Goal: Transaction & Acquisition: Purchase product/service

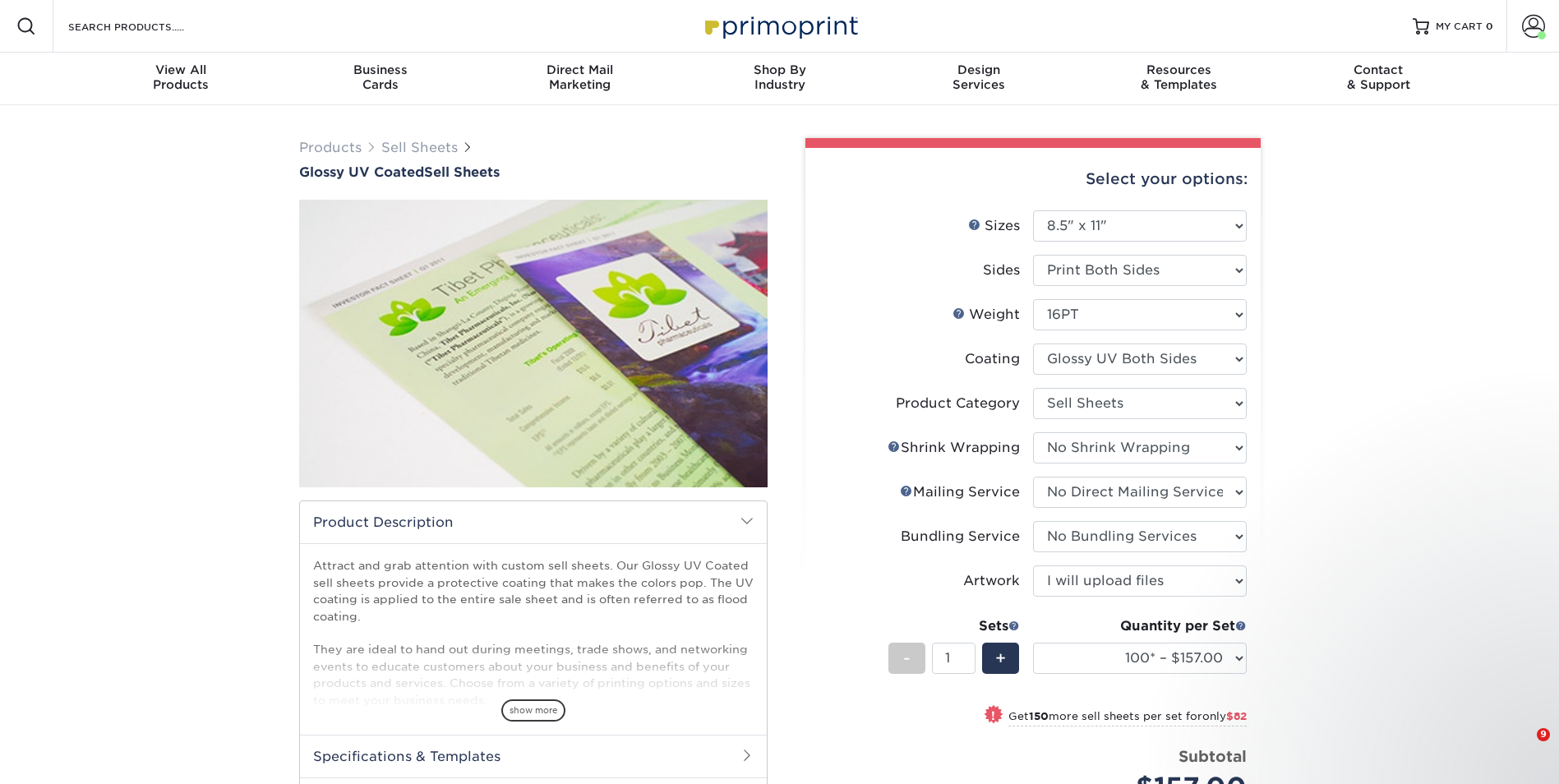
select select "8.50x11.00"
select select "eddd4a87-9082-47bb-843b-3bca55f6c842"
select select "c8749376-e7da-41d0-b3dc-647faf84d907"
select select "3e5e9bdd-d78a-4c28-a41d-fe1407925ca6"
select select "58689abb-25c0-461c-a4c3-a80b627d6649"
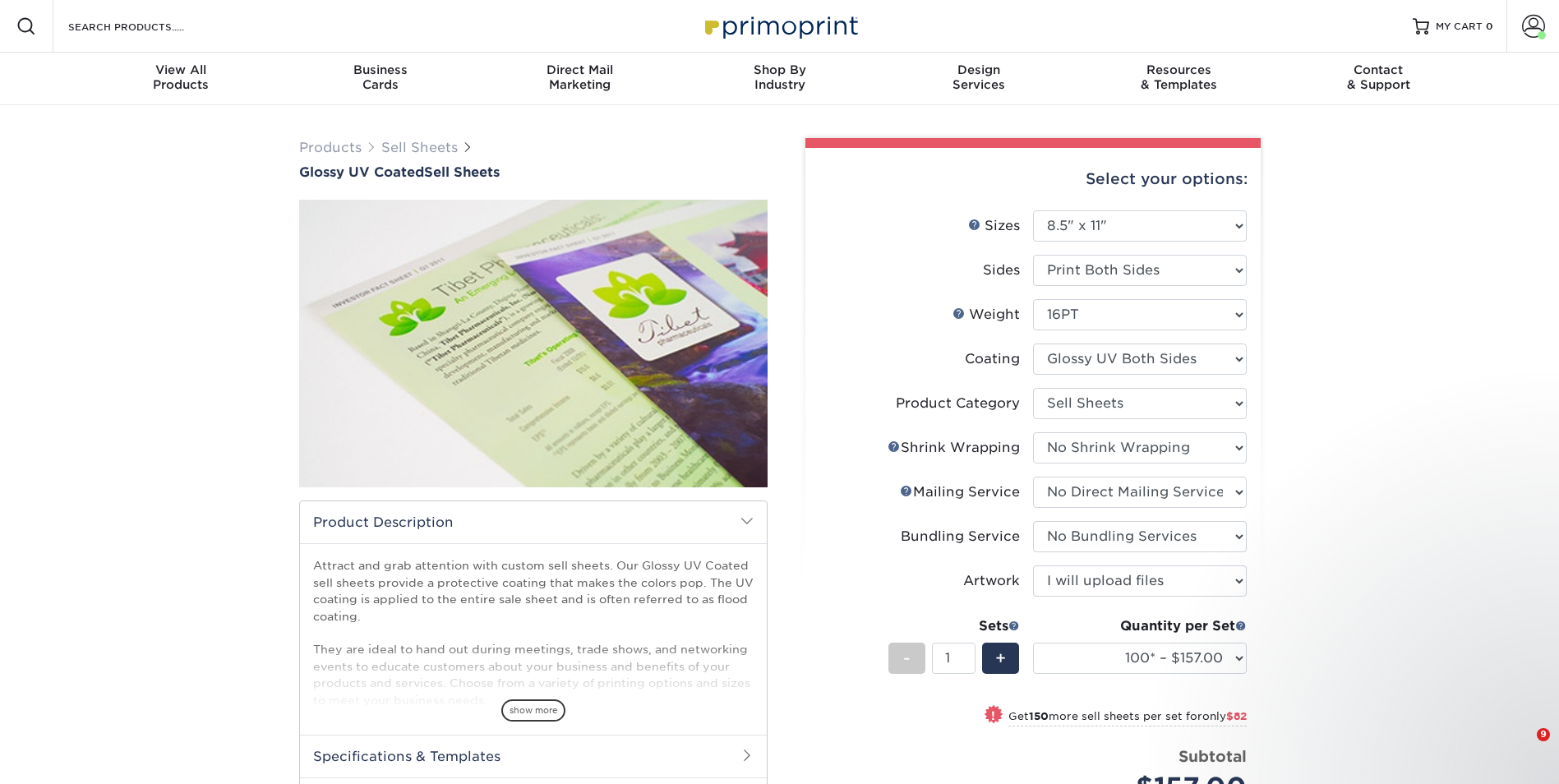
select select "upload"
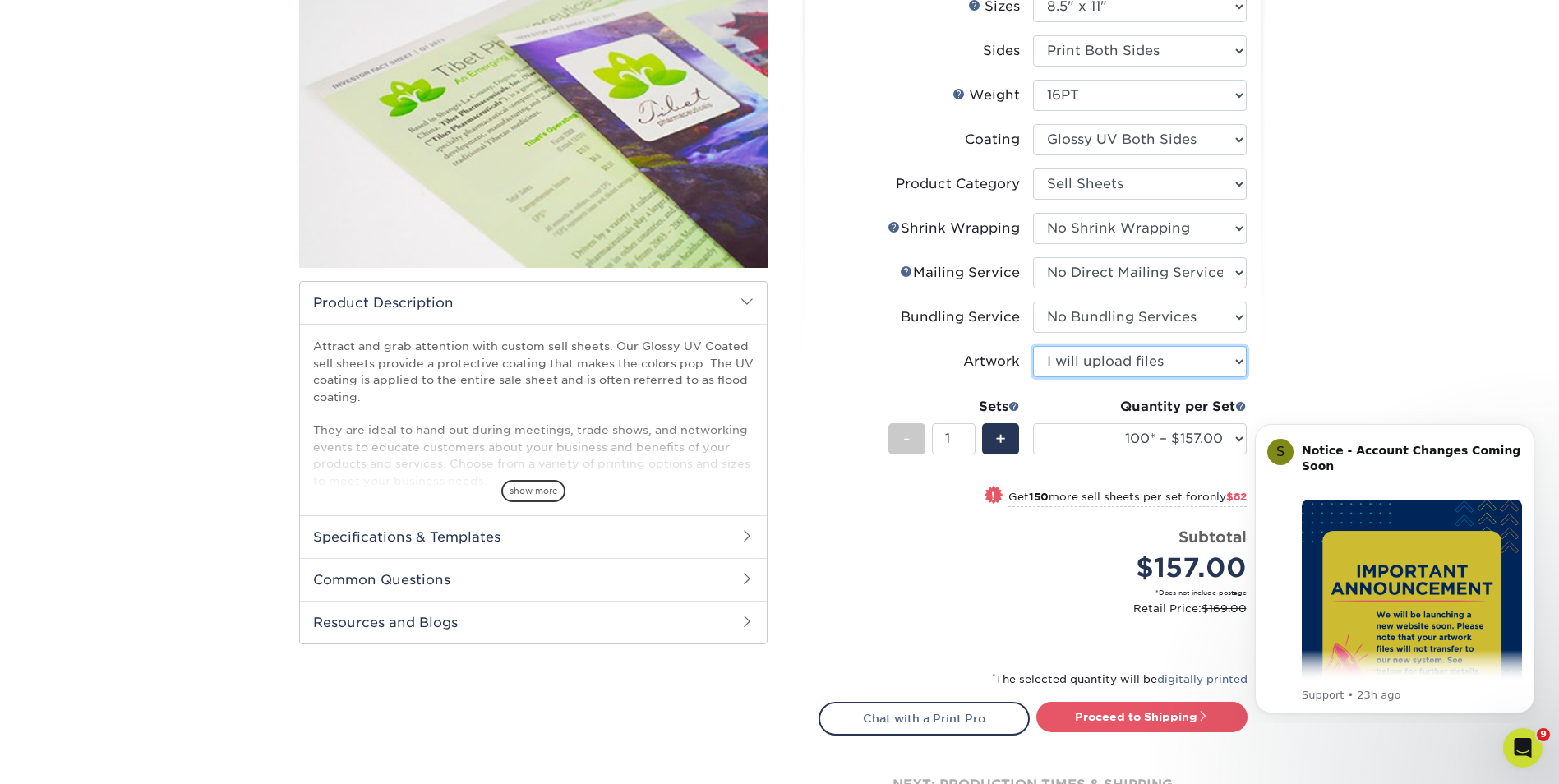
scroll to position [197, 0]
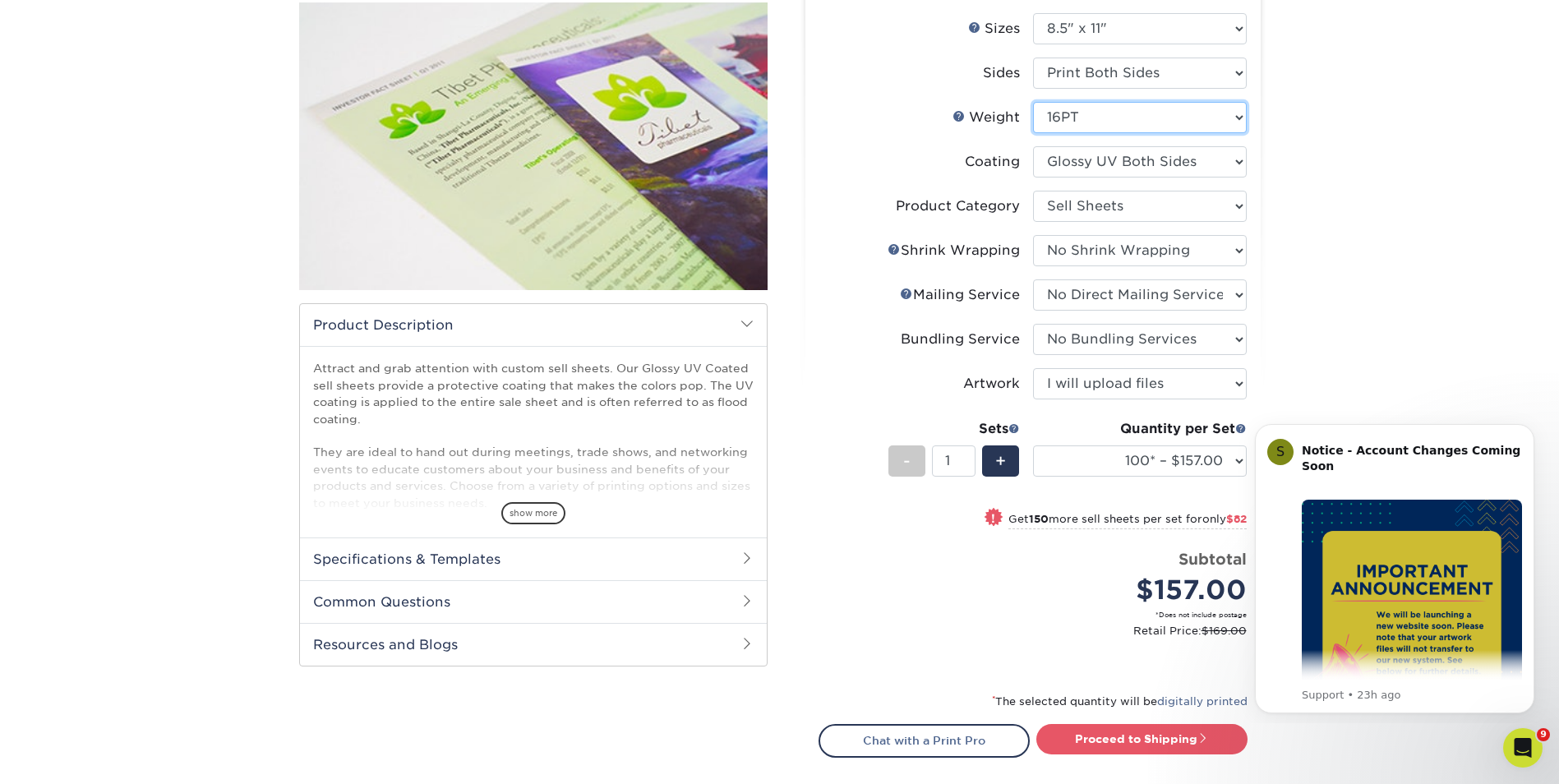
click at [1239, 113] on select "Please Select 16PT 14PT 18PT C1S" at bounding box center [1140, 118] width 214 height 32
click at [532, 511] on span "show more" at bounding box center [533, 513] width 64 height 22
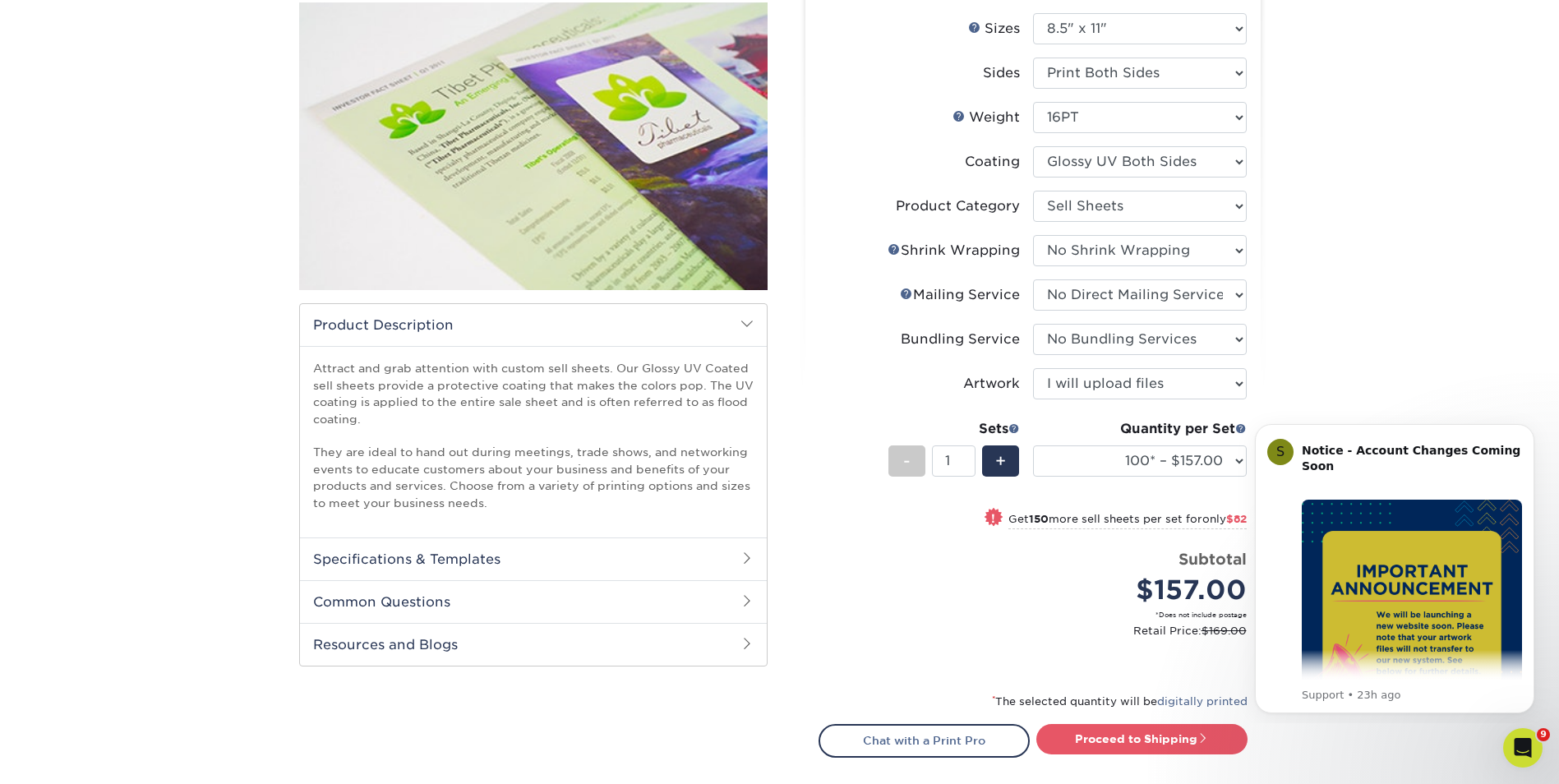
click at [753, 602] on span at bounding box center [747, 601] width 13 height 13
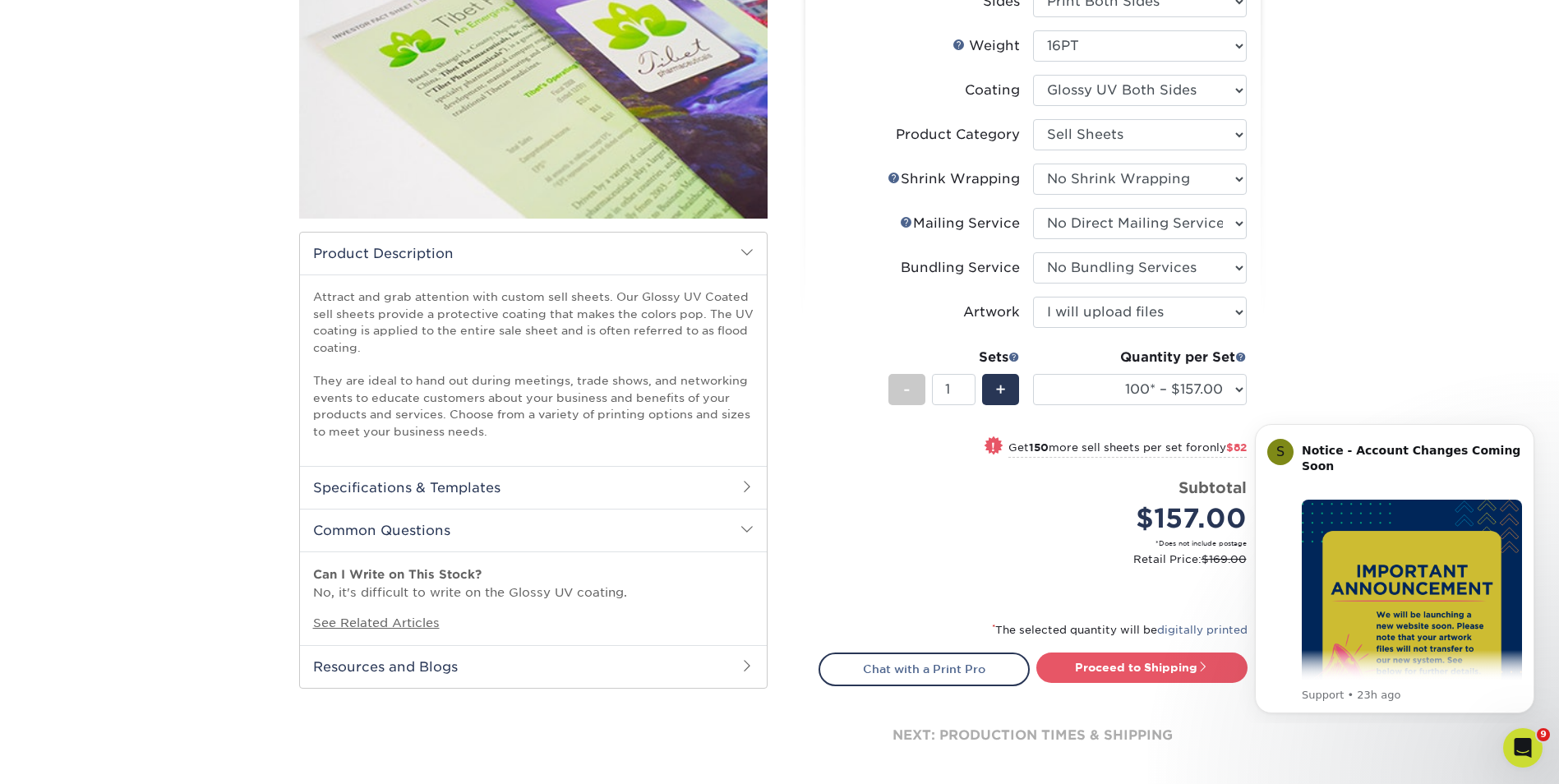
scroll to position [267, 0]
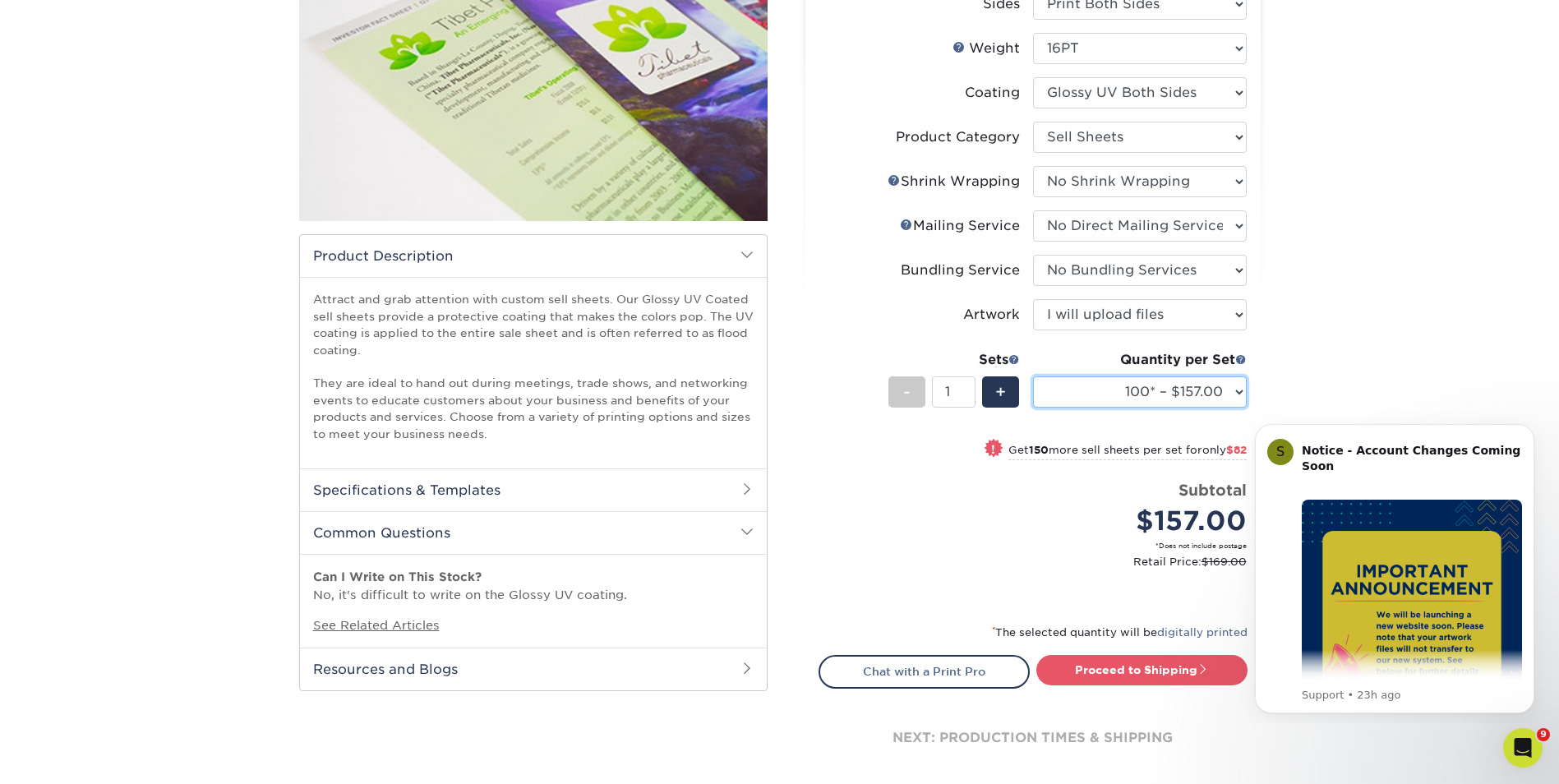
click at [1236, 387] on select "100* – $157.00 250* – $239.00 500 – $286.00 1000 – $328.00 2500 – $554.00 5000 …" at bounding box center [1140, 392] width 214 height 32
click at [1304, 205] on div "Products Sell Sheets Glossy UV Coated Sell Sheets show more Templates" at bounding box center [780, 343] width 1559 height 1008
click at [1086, 667] on link "Proceed to Shipping" at bounding box center [1141, 670] width 211 height 30
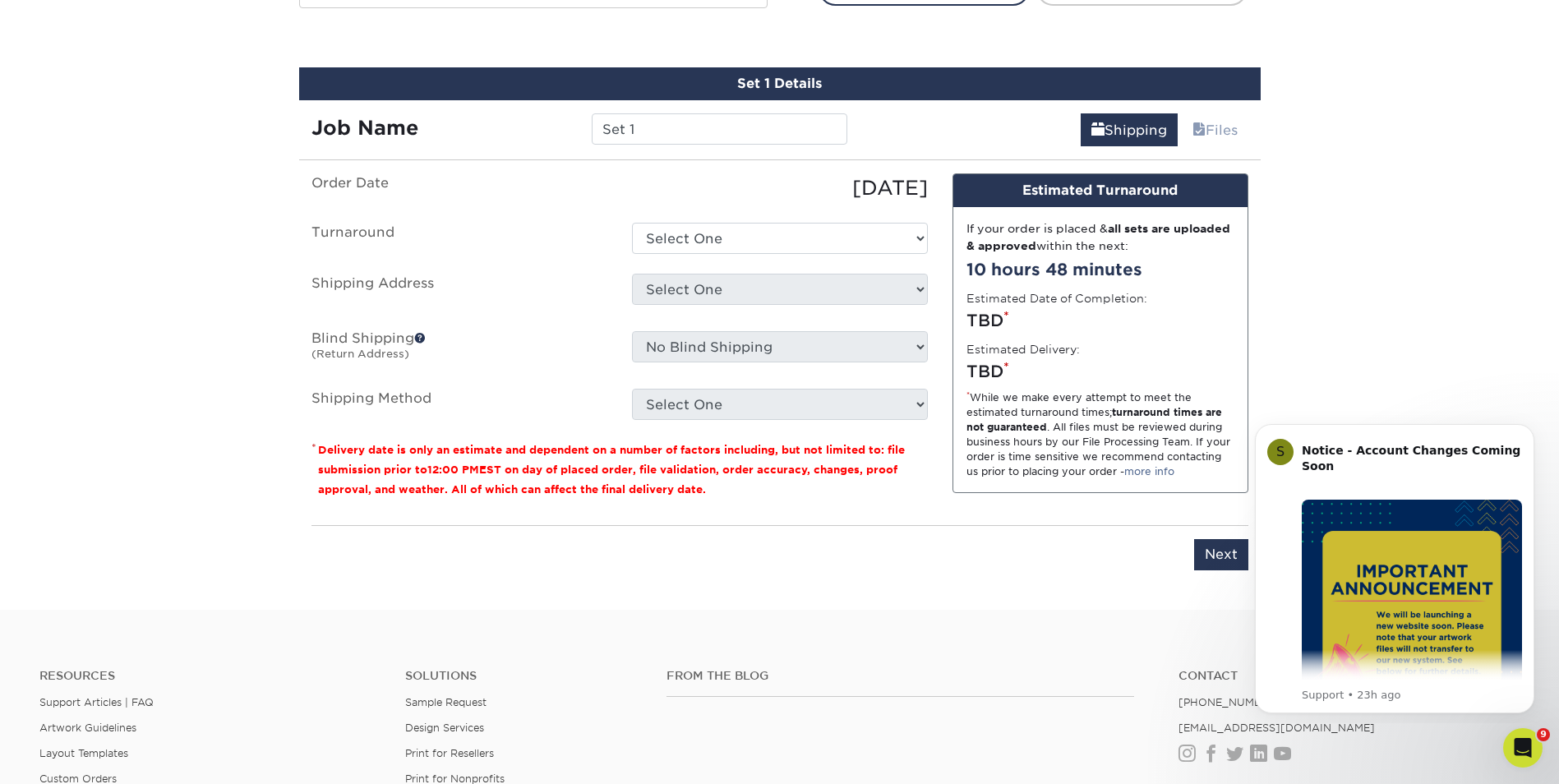
scroll to position [966, 0]
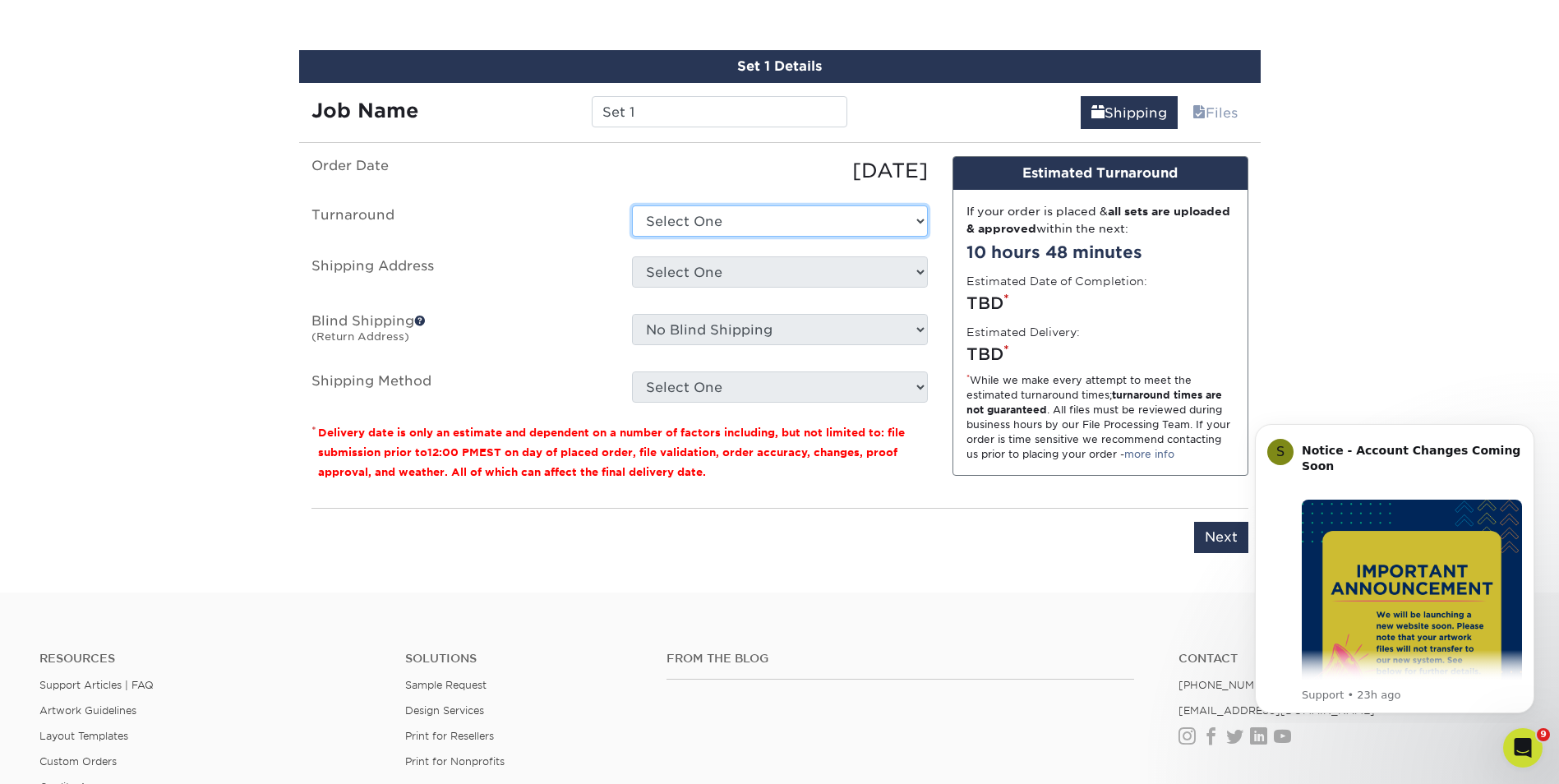
click at [788, 222] on select "Select One 2-4 Business Days 2 Day Next Business Day" at bounding box center [780, 221] width 295 height 32
click at [632, 205] on select "Select One 2-4 Business Days 2 Day Next Business Day" at bounding box center [780, 221] width 295 height 32
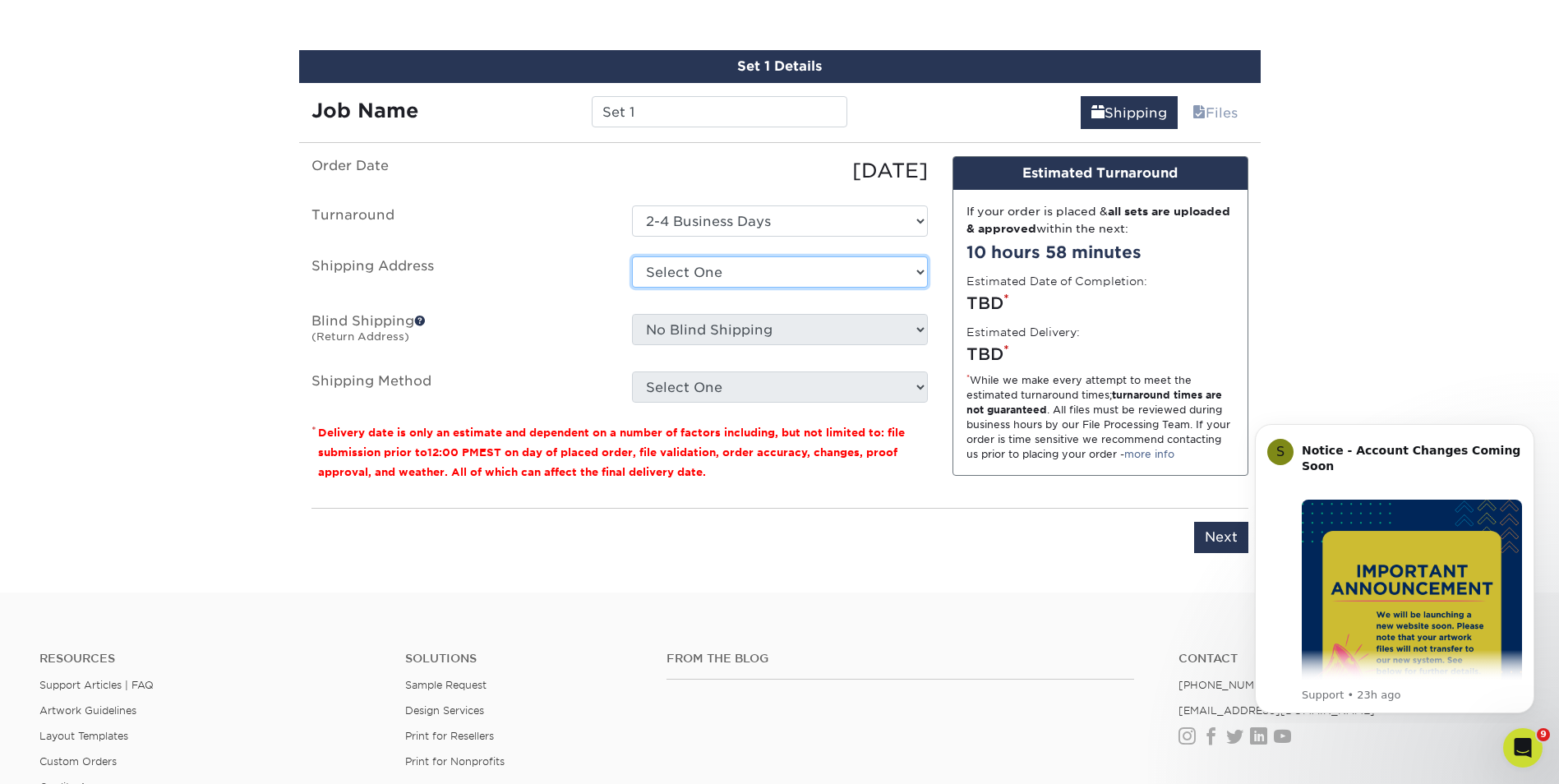
click at [801, 281] on select "Select One Amigos Crossroads Amigos Beer & Burguers Crossroads Restaurant Rebel…" at bounding box center [780, 272] width 295 height 32
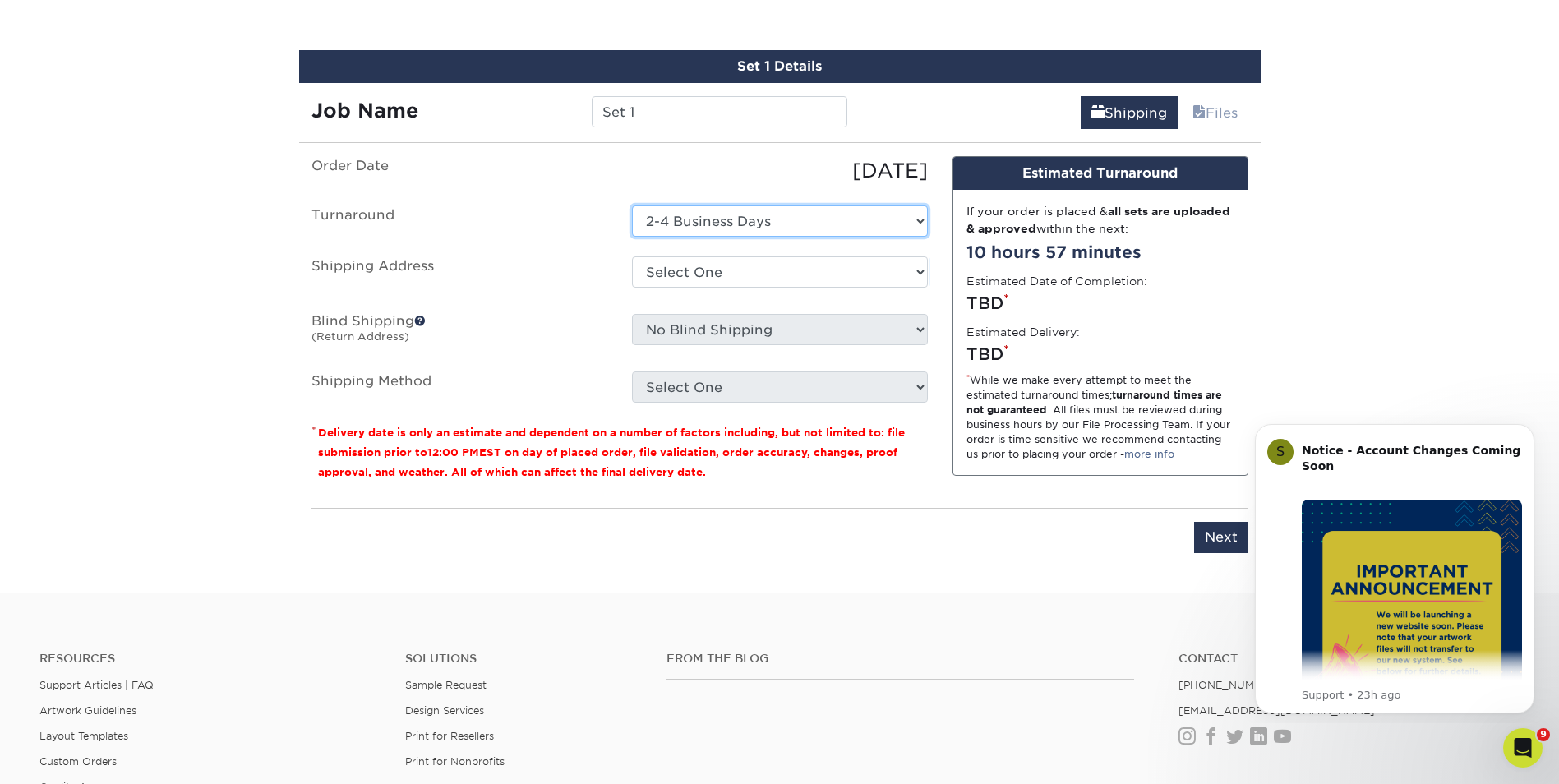
click at [762, 225] on select "Select One 2-4 Business Days 2 Day Next Business Day" at bounding box center [780, 221] width 295 height 32
select select "81e3ff7e-6683-4972-8bba-b1c937a7d22a"
click at [632, 205] on select "Select One 2-4 Business Days 2 Day Next Business Day" at bounding box center [780, 221] width 295 height 32
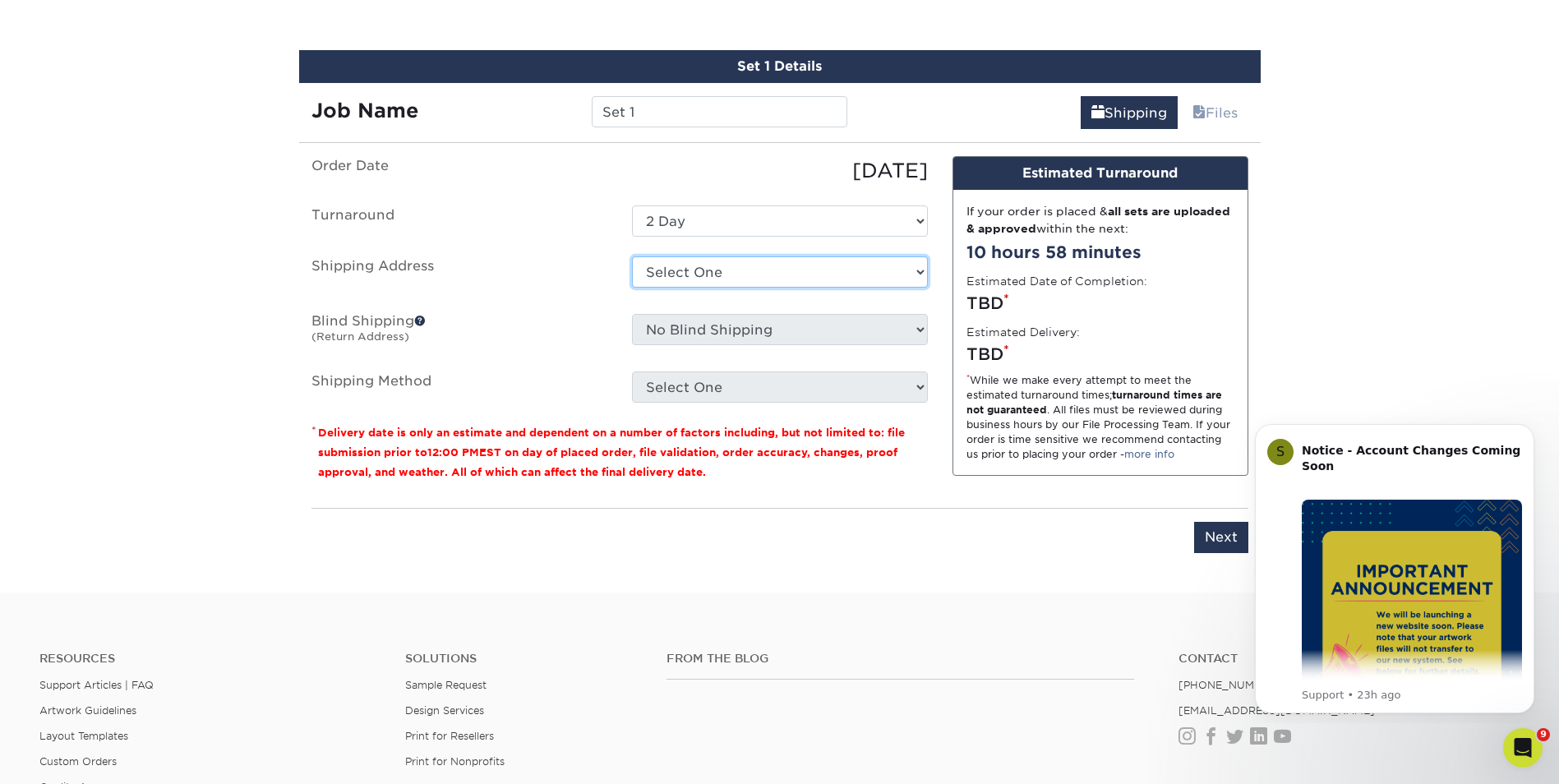
click at [744, 274] on select "Select One Amigos Crossroads Amigos Beer & Burguers Crossroads Restaurant Rebel…" at bounding box center [780, 272] width 295 height 32
select select "47136"
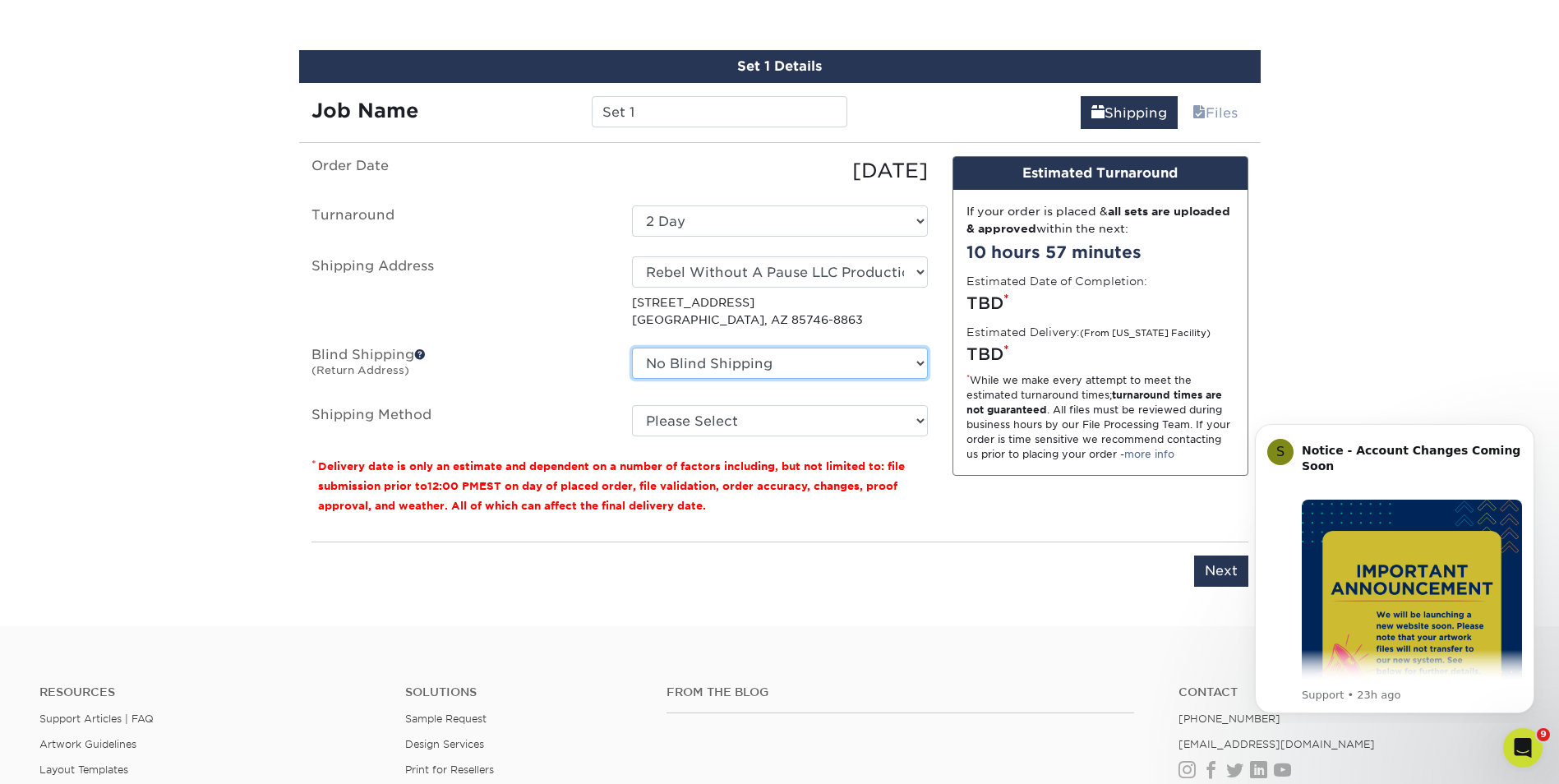
click at [918, 365] on select "No Blind Shipping Amigos Crossroads Amigos Beer & Burguers Crossroads Restauran…" at bounding box center [780, 363] width 295 height 32
select select "47136"
click at [632, 347] on select "No Blind Shipping Amigos Crossroads Amigos Beer & Burguers Crossroads Restauran…" at bounding box center [780, 363] width 295 height 32
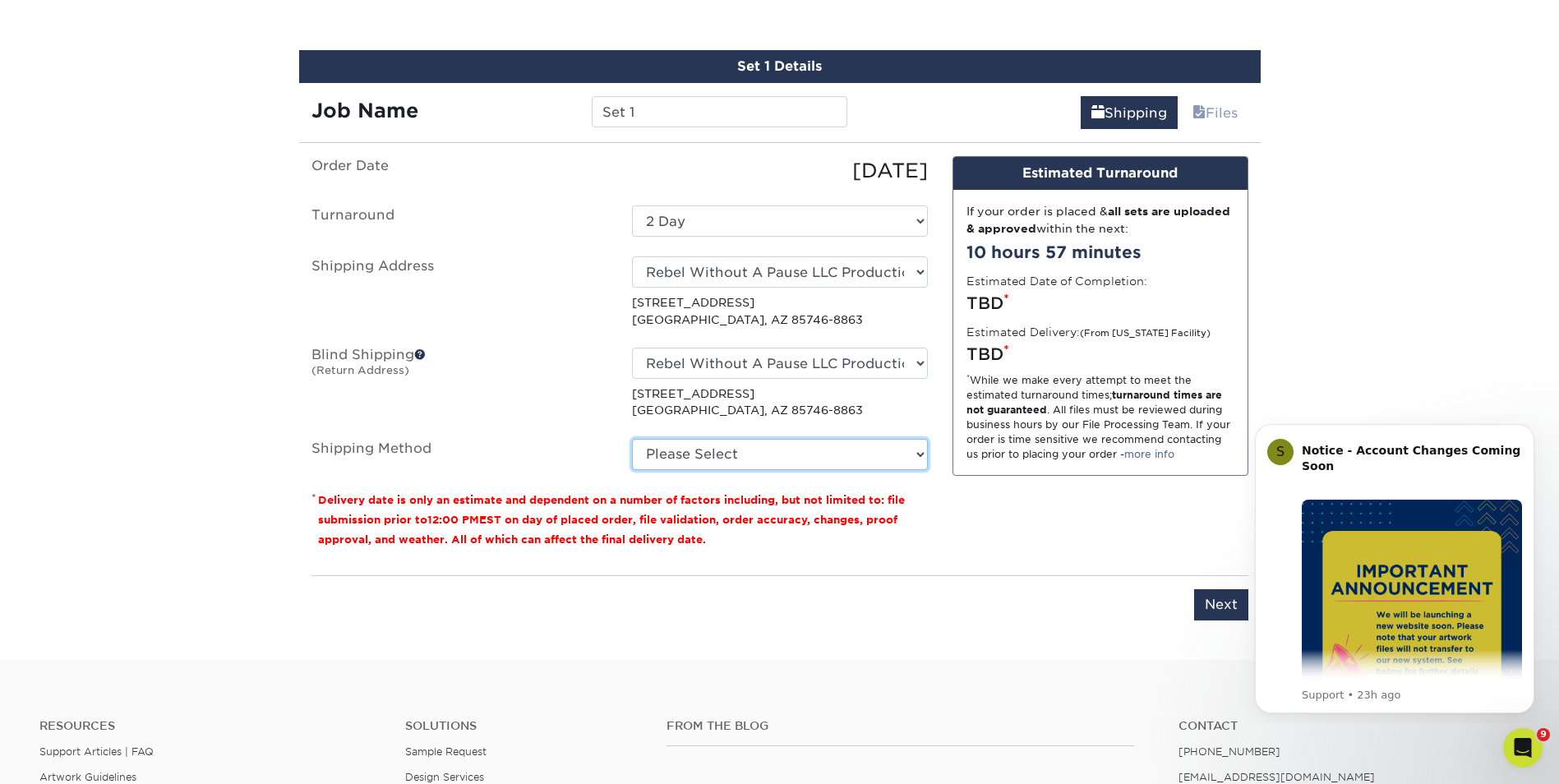
click at [799, 452] on select "Please Select Ground Shipping (+$24.07) 3 Day Shipping Service (+$31.17) 2 Day …" at bounding box center [780, 454] width 295 height 32
select select "03"
click at [632, 438] on select "Please Select Ground Shipping (+$24.07) 3 Day Shipping Service (+$31.17) 2 Day …" at bounding box center [780, 454] width 295 height 32
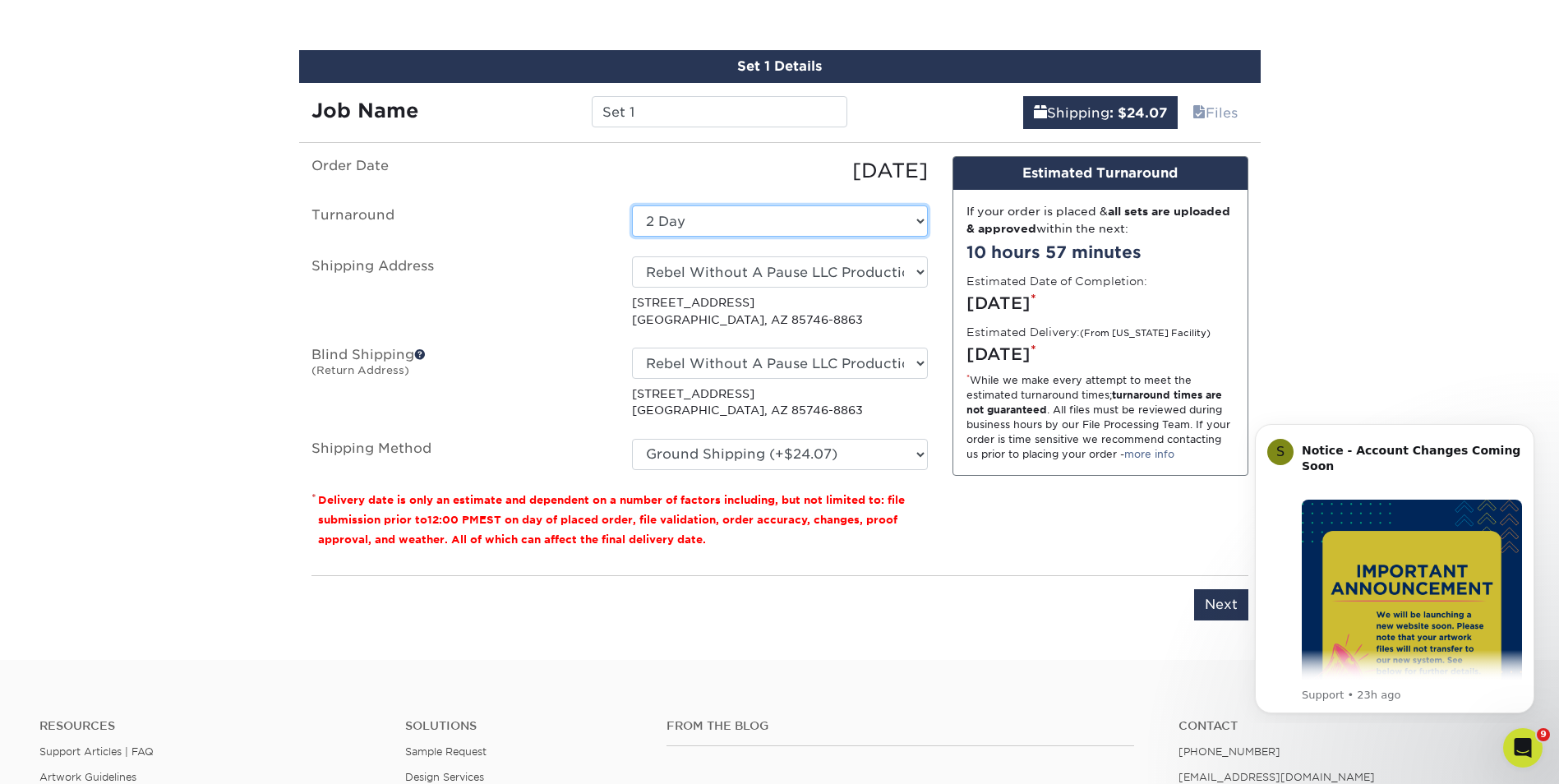
click at [905, 217] on select "Select One 2-4 Business Days 2 Day Next Business Day" at bounding box center [780, 221] width 295 height 32
select select "9d68943a-7888-49c4-ae67-3066da55716c"
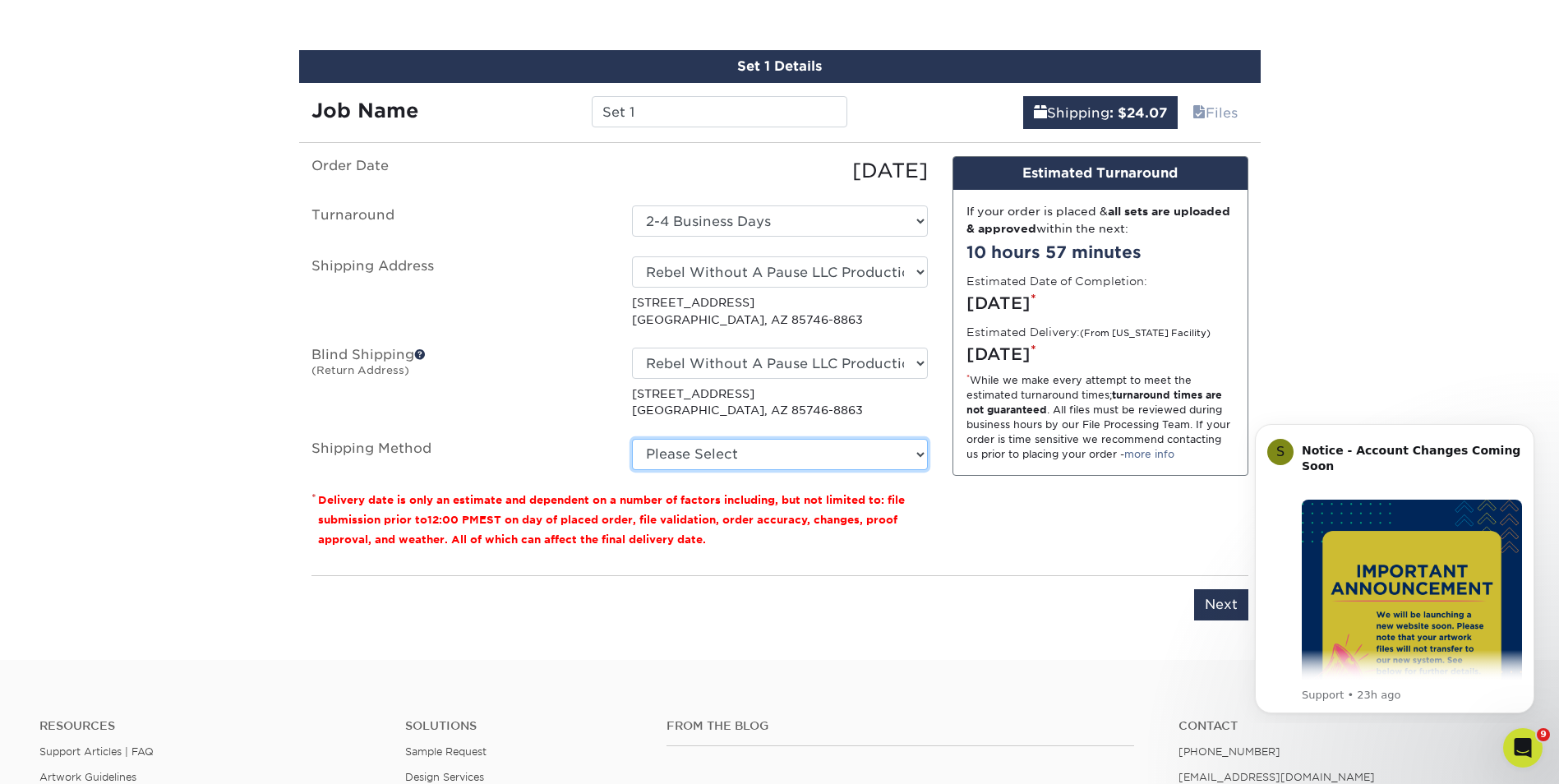
click at [879, 465] on select "Please Select Ground Shipping (+$24.07) 3 Day Shipping Service (+$31.17) 2 Day …" at bounding box center [780, 454] width 295 height 32
select select "03"
click at [632, 438] on select "Please Select Ground Shipping (+$24.07) 3 Day Shipping Service (+$31.17) 2 Day …" at bounding box center [780, 454] width 295 height 32
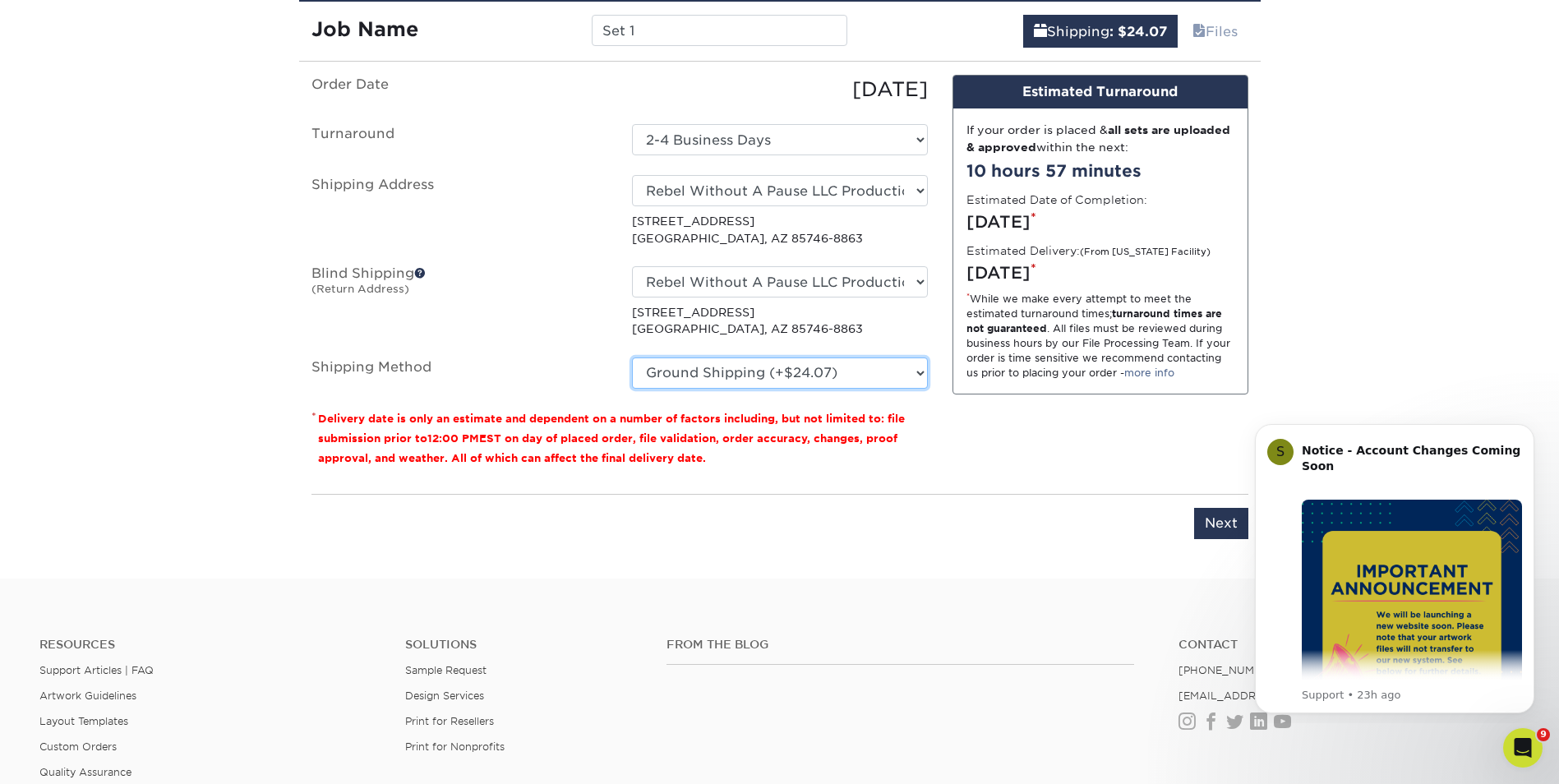
scroll to position [1047, 0]
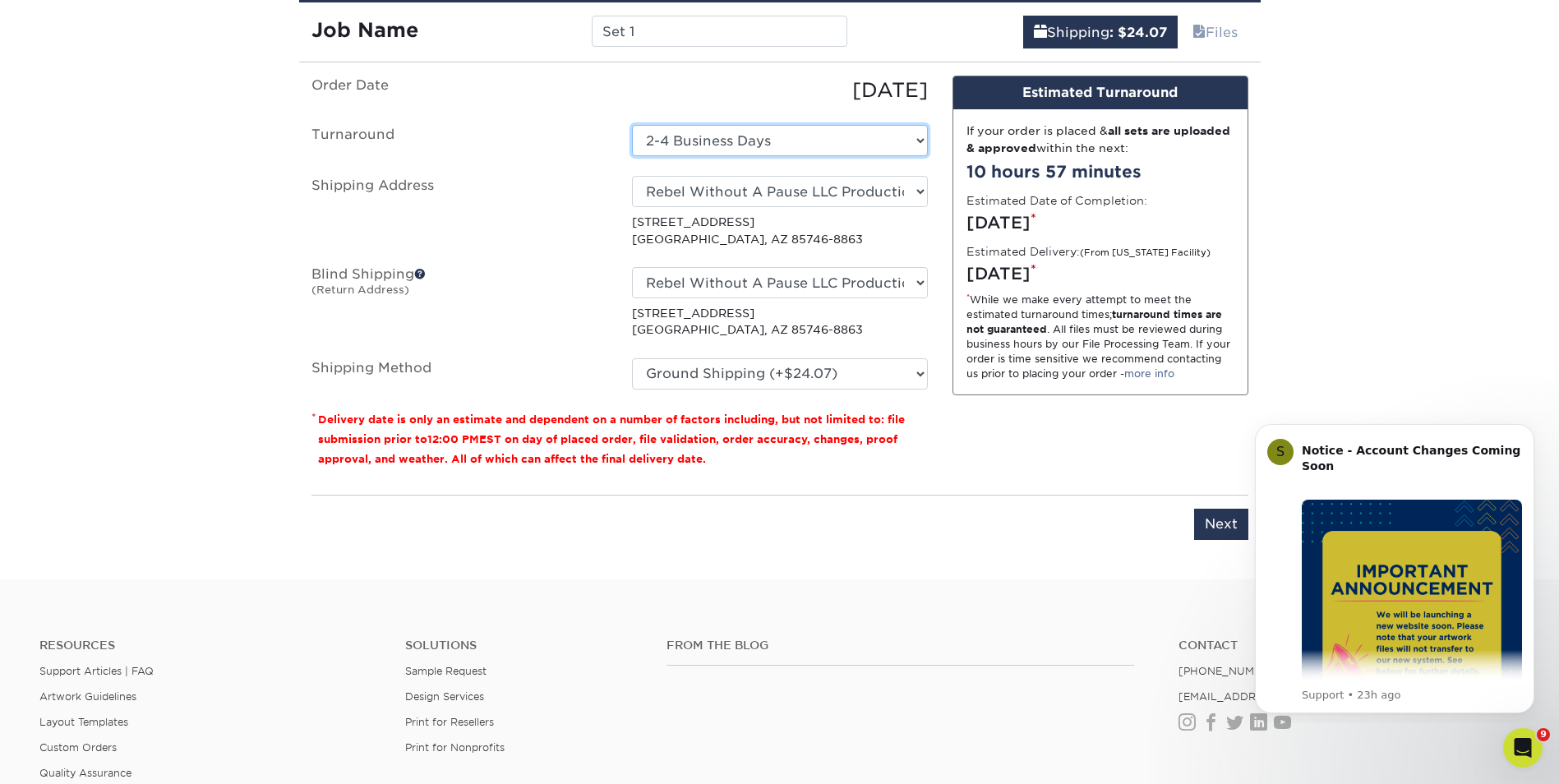
click at [910, 144] on select "Select One 2-4 Business Days 2 Day Next Business Day" at bounding box center [780, 140] width 295 height 32
select select "81e3ff7e-6683-4972-8bba-b1c937a7d22a"
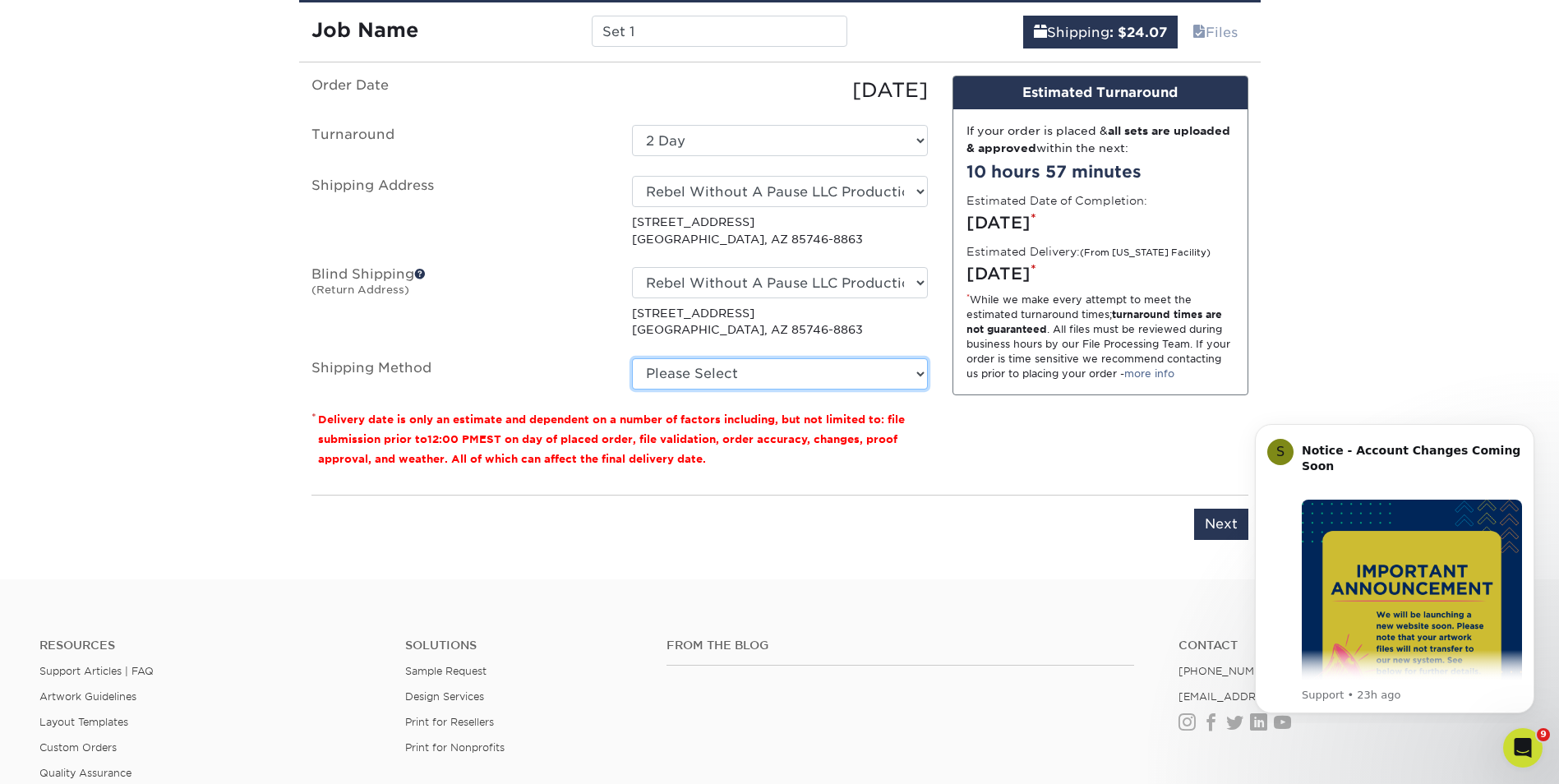
click at [897, 378] on select "Please Select Ground Shipping (+$24.07) 3 Day Shipping Service (+$31.17) 2 Day …" at bounding box center [780, 374] width 295 height 32
select select "03"
click at [632, 359] on select "Please Select Ground Shipping (+$24.07) 3 Day Shipping Service (+$31.17) 2 Day …" at bounding box center [780, 374] width 295 height 32
click at [872, 153] on select "Select One 2-4 Business Days 2 Day Next Business Day" at bounding box center [780, 140] width 295 height 32
select select "9d68943a-7888-49c4-ae67-3066da55716c"
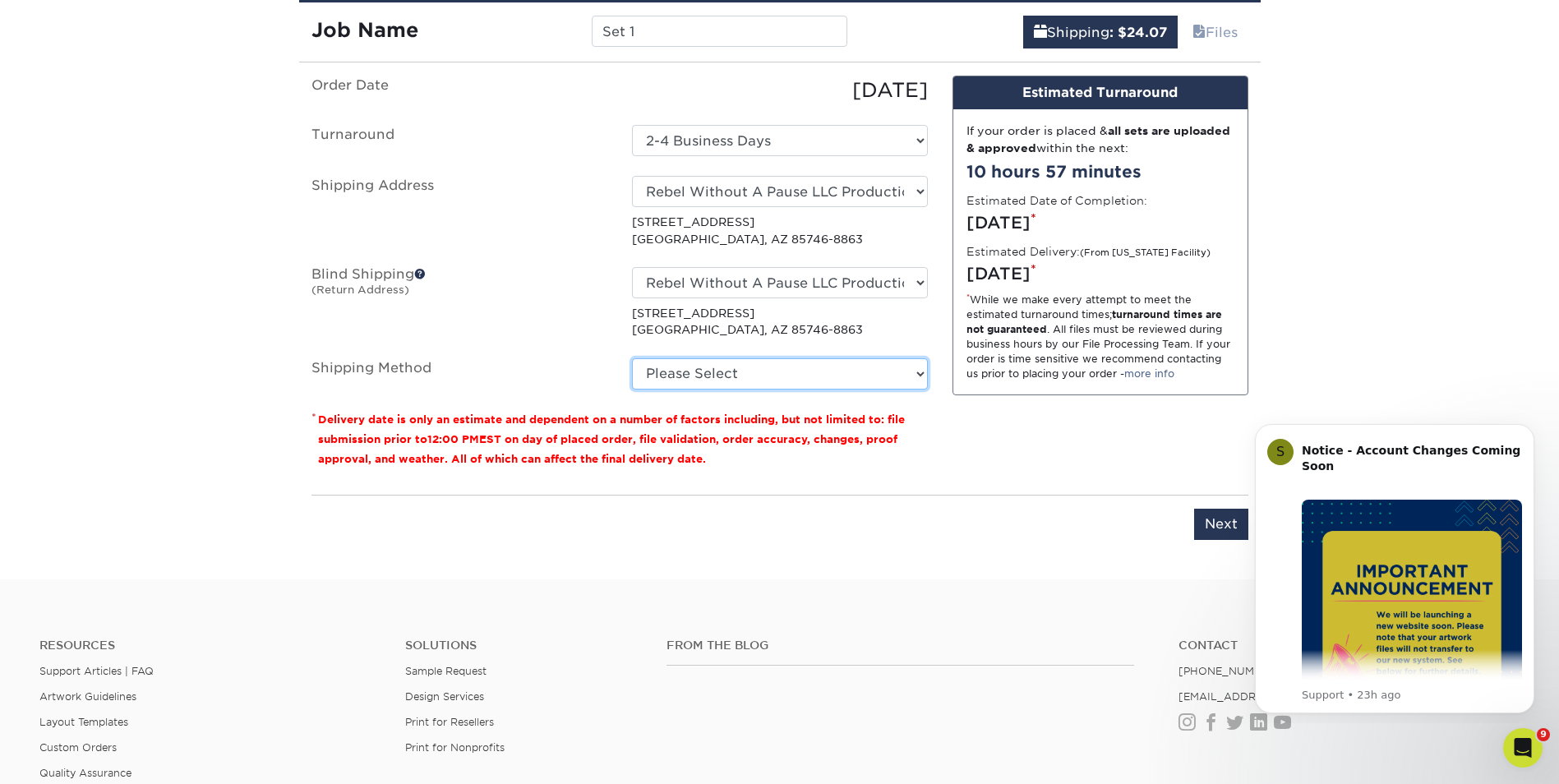
click at [876, 373] on select "Please Select Ground Shipping (+$24.07) 3 Day Shipping Service (+$31.17) 2 Day …" at bounding box center [780, 374] width 295 height 32
select select "03"
click at [632, 359] on select "Please Select Ground Shipping (+$24.07) 3 Day Shipping Service (+$31.17) 2 Day …" at bounding box center [780, 374] width 295 height 32
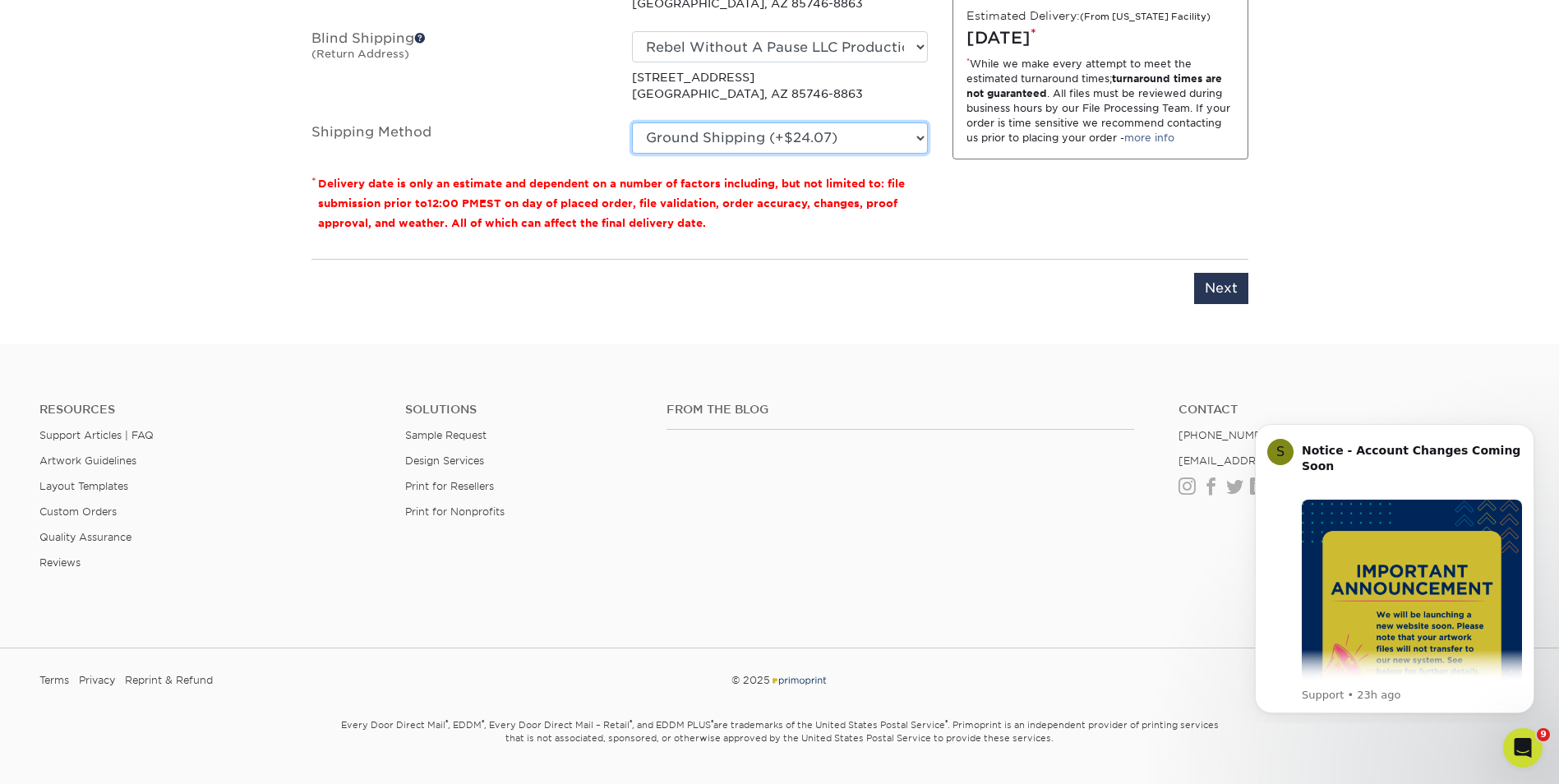
scroll to position [1323, 0]
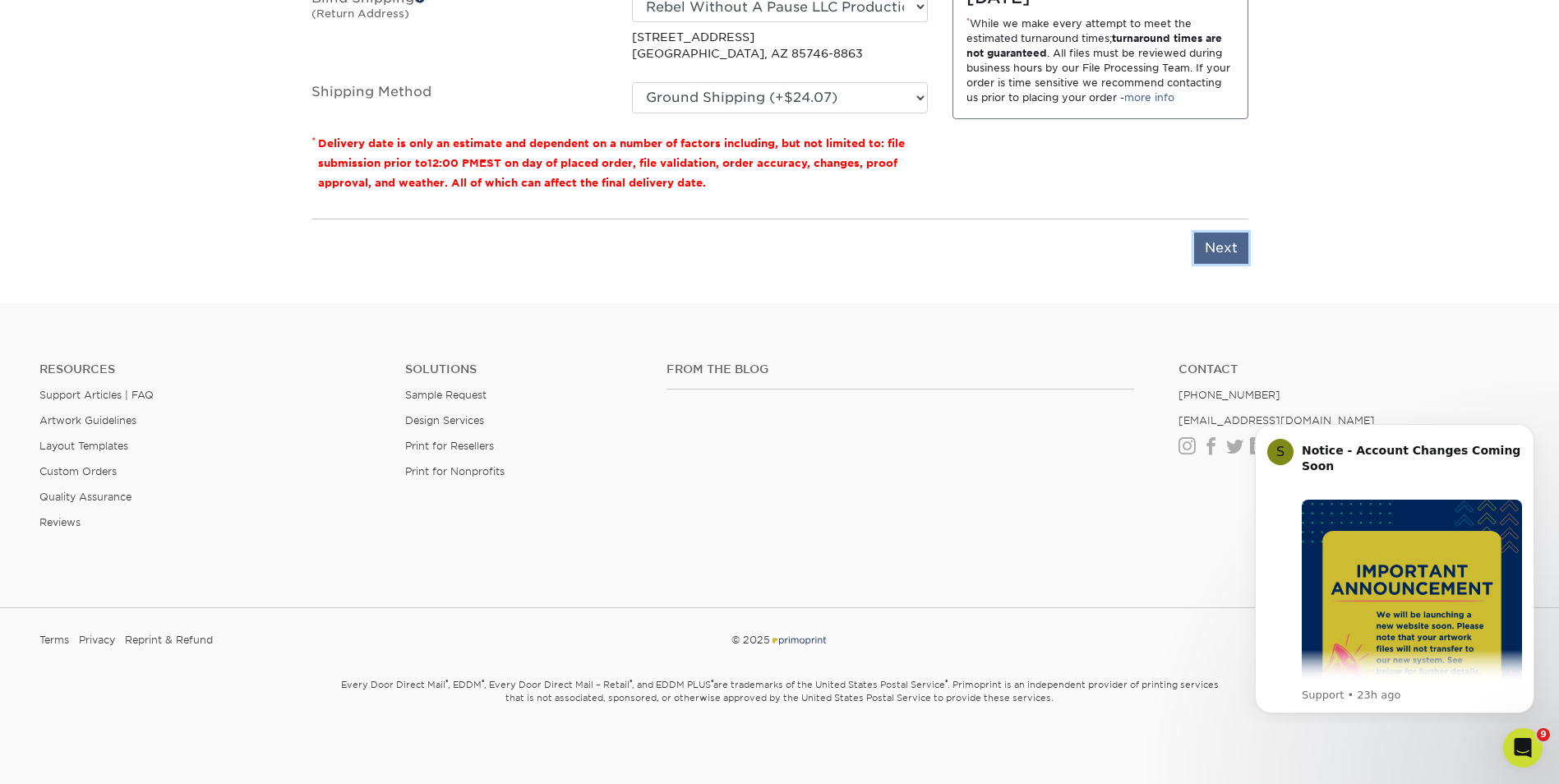
click at [1228, 239] on input "Next" at bounding box center [1221, 248] width 54 height 32
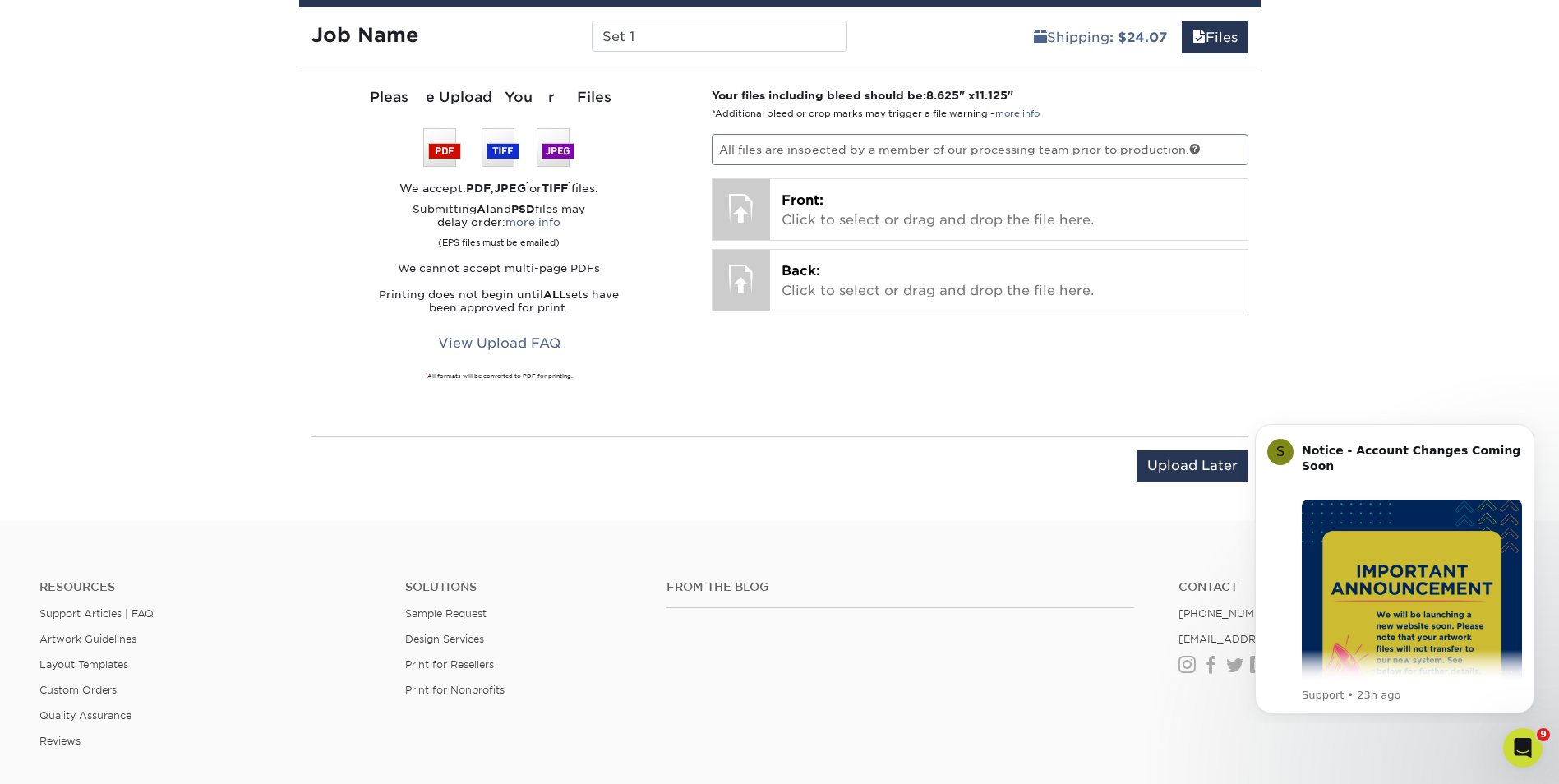
scroll to position [937, 0]
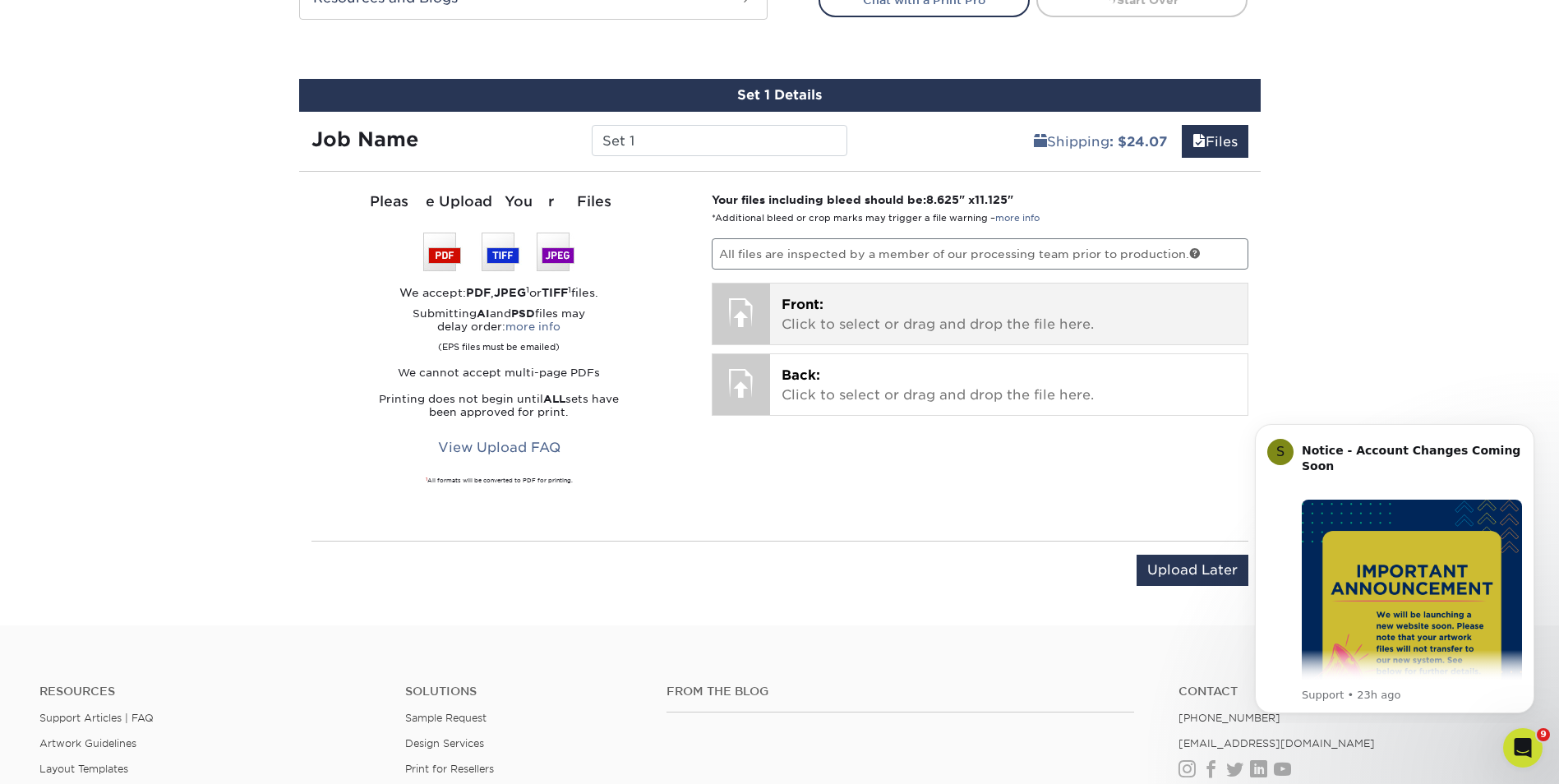
click at [833, 317] on p "Front: Click to select or drag and drop the file here." at bounding box center [1008, 315] width 454 height 39
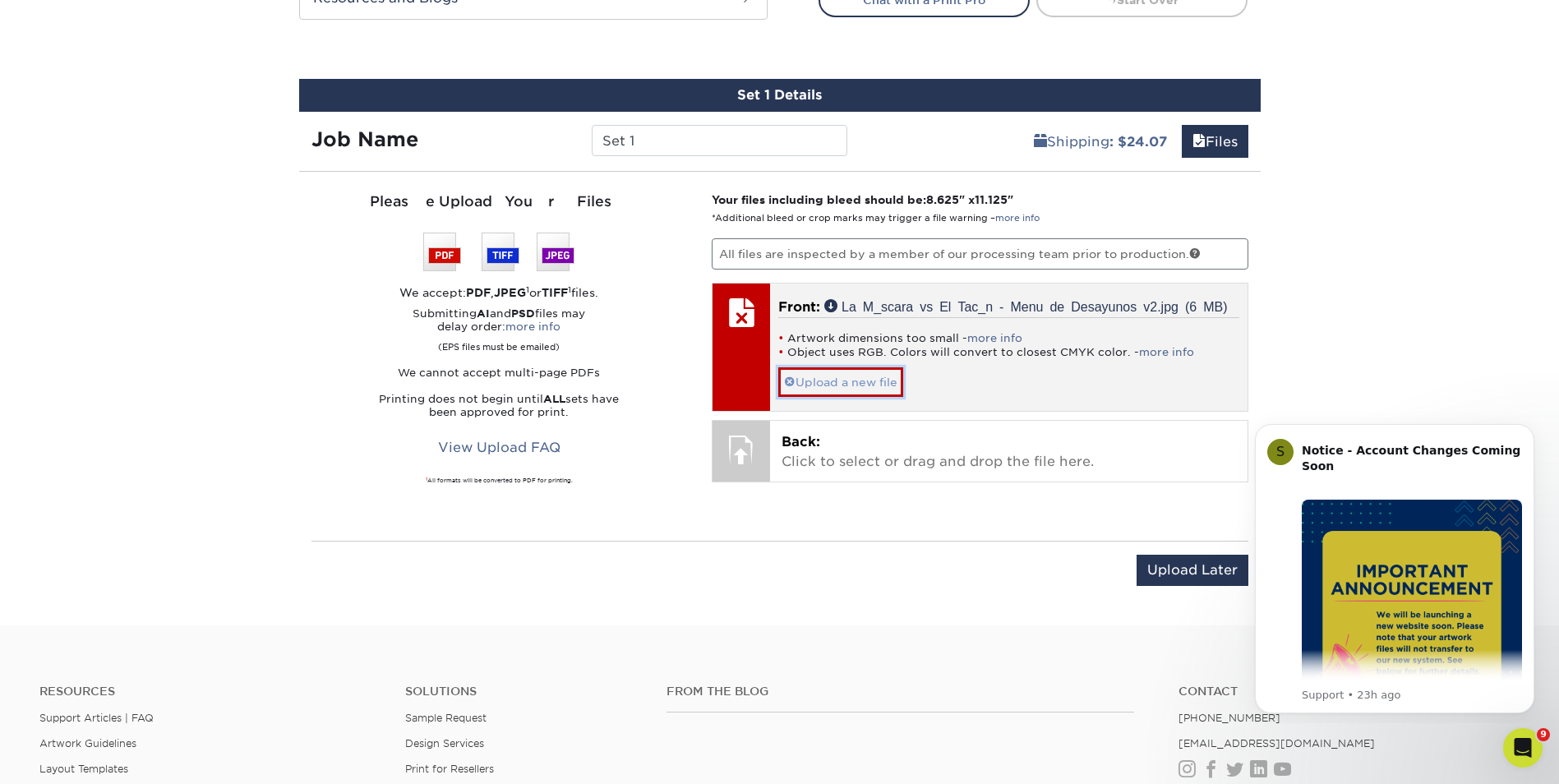
click at [820, 381] on link "Upload a new file" at bounding box center [841, 381] width 124 height 29
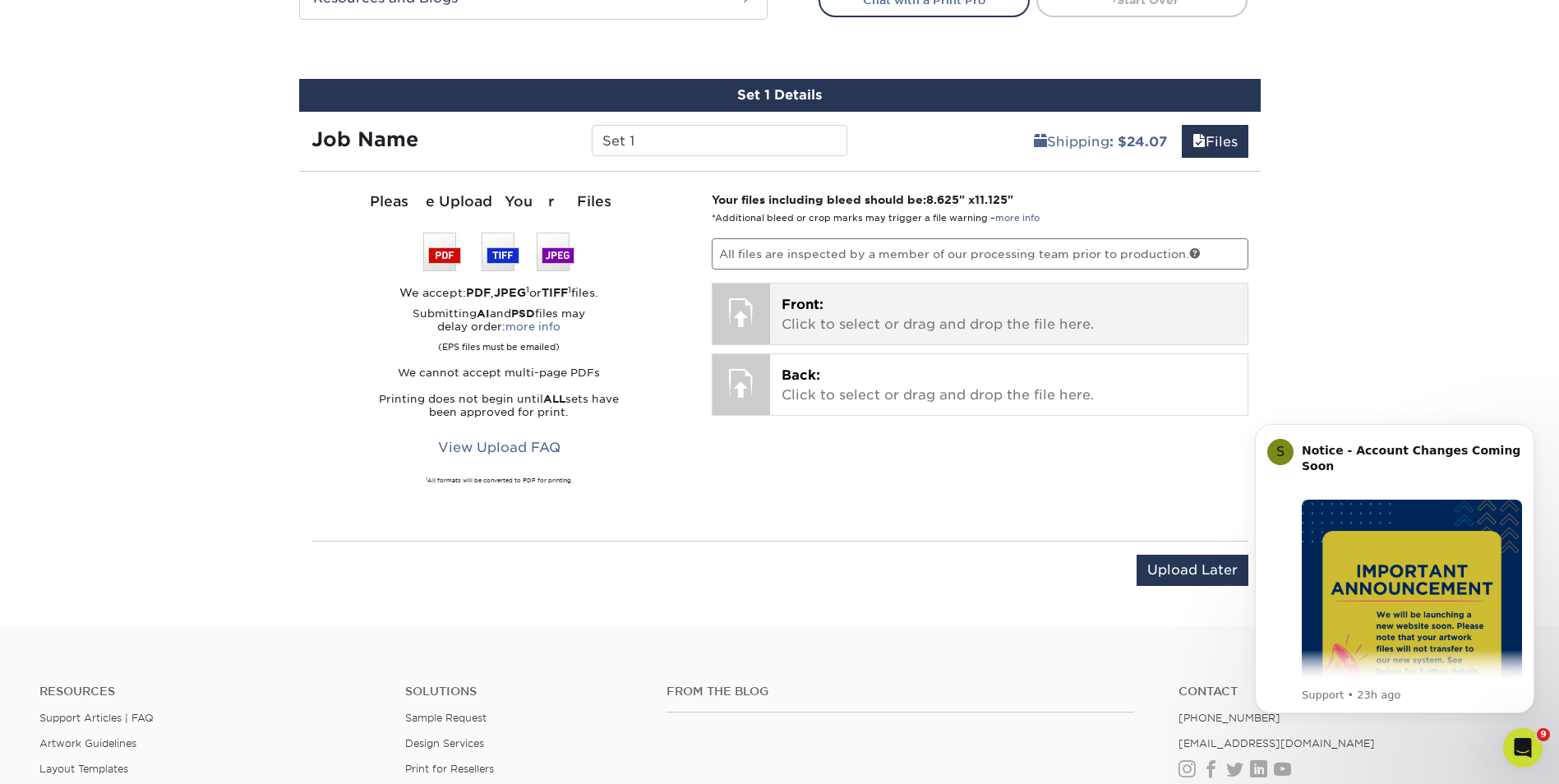
click at [837, 296] on p "Front: Click to select or drag and drop the file here." at bounding box center [1008, 315] width 454 height 39
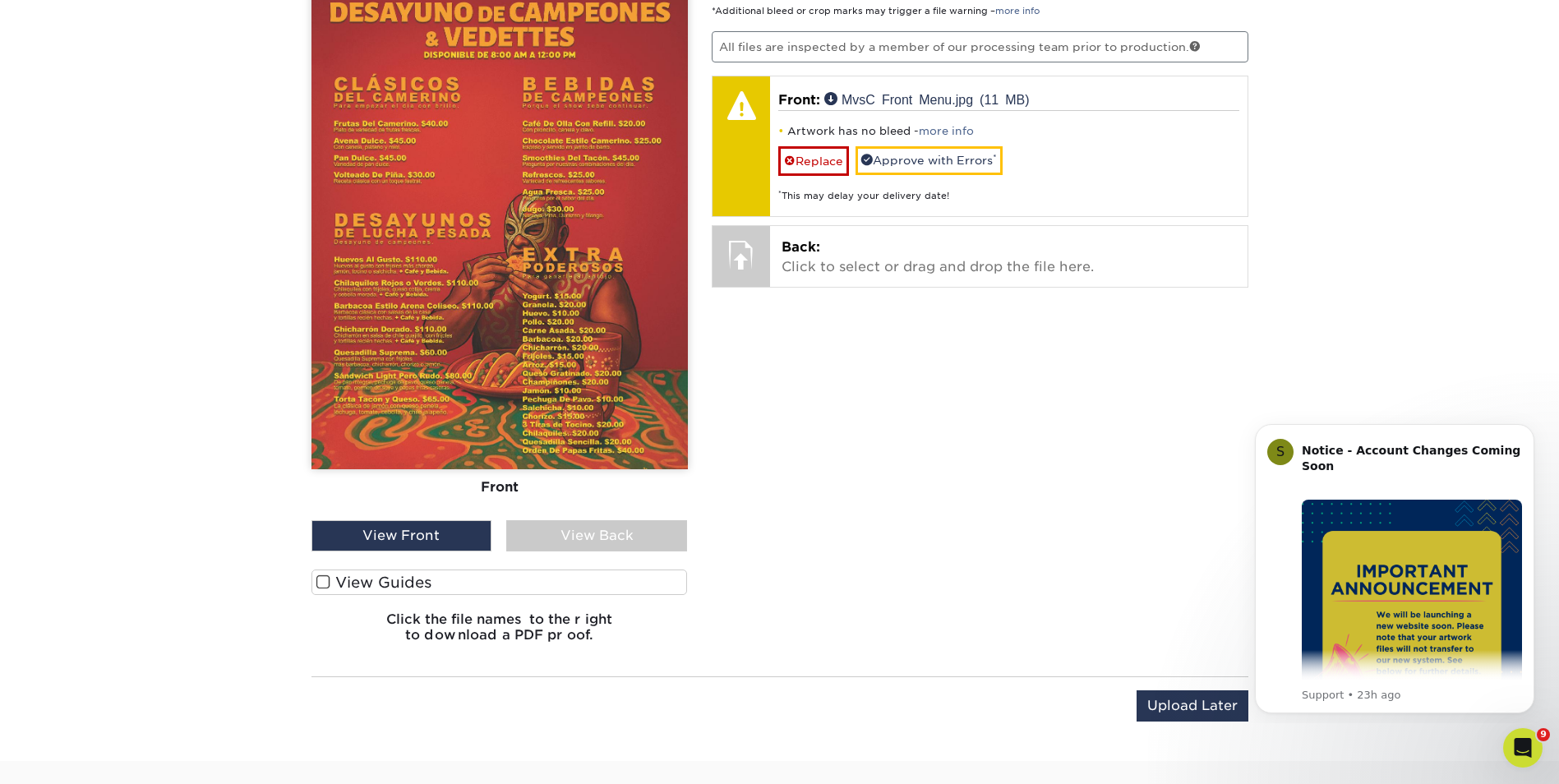
scroll to position [1160, 0]
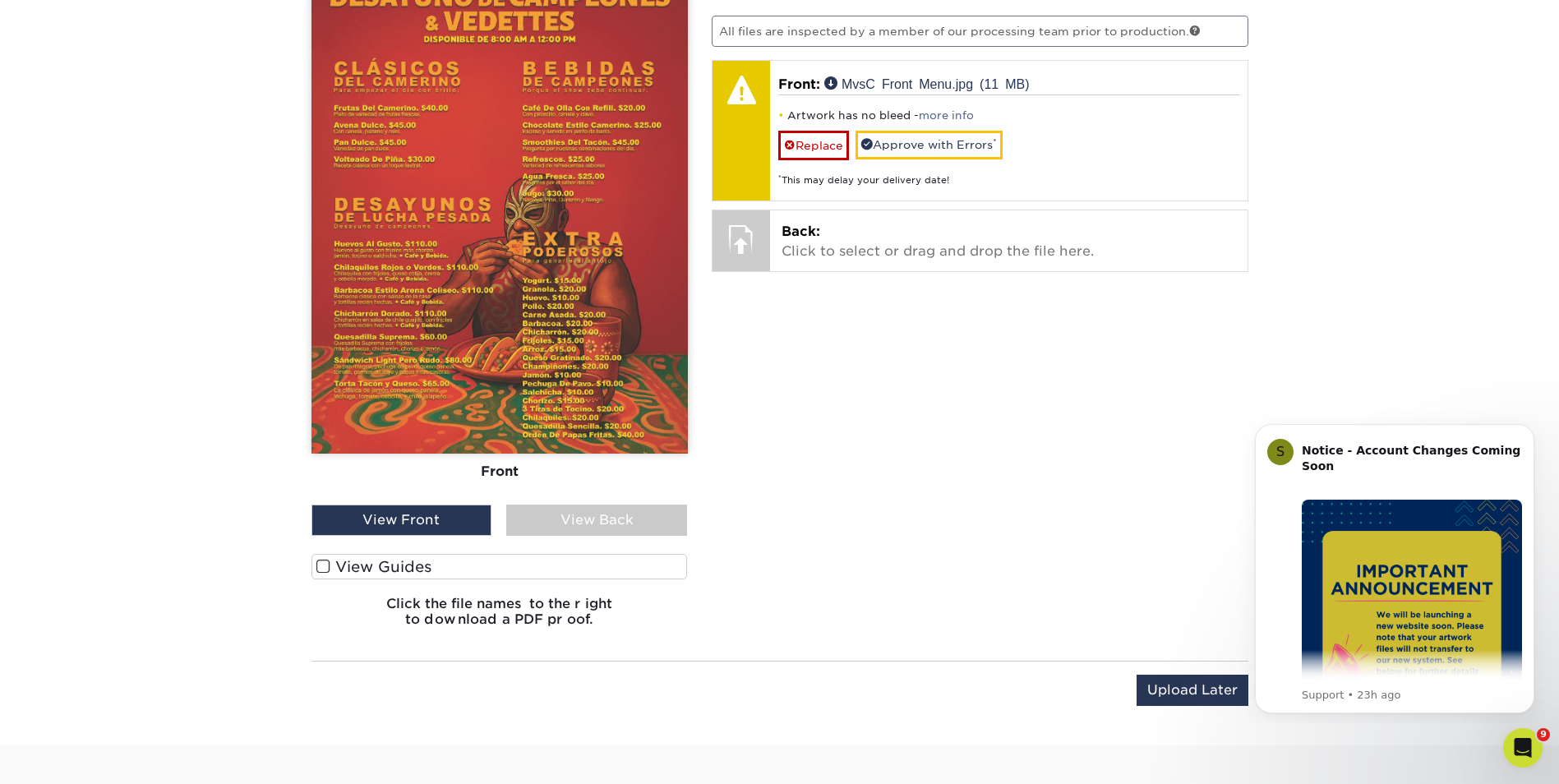
click at [326, 568] on span at bounding box center [323, 567] width 14 height 16
click at [0, 0] on input "View Guides" at bounding box center [0, 0] width 0 height 0
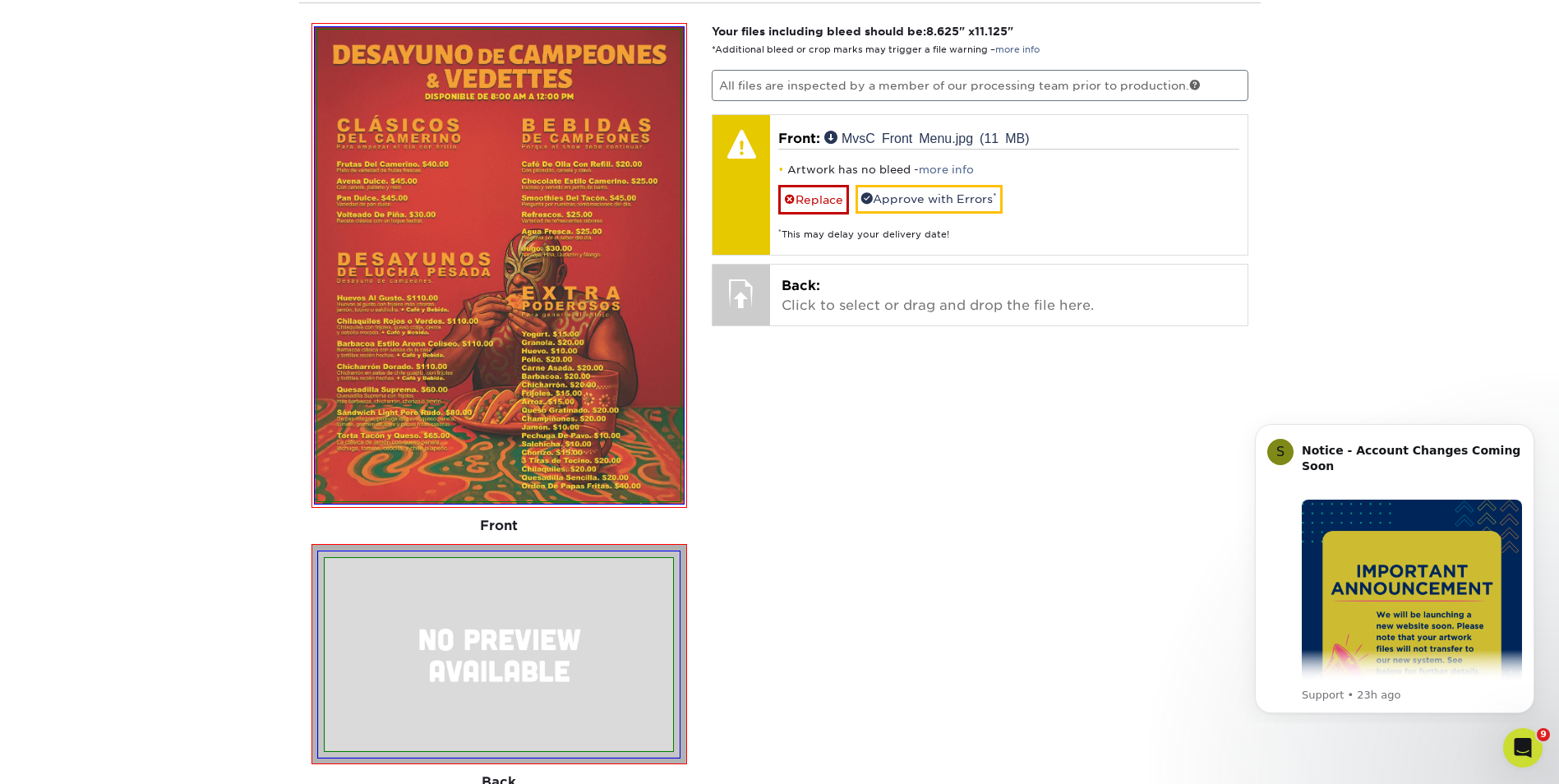
scroll to position [1090, 0]
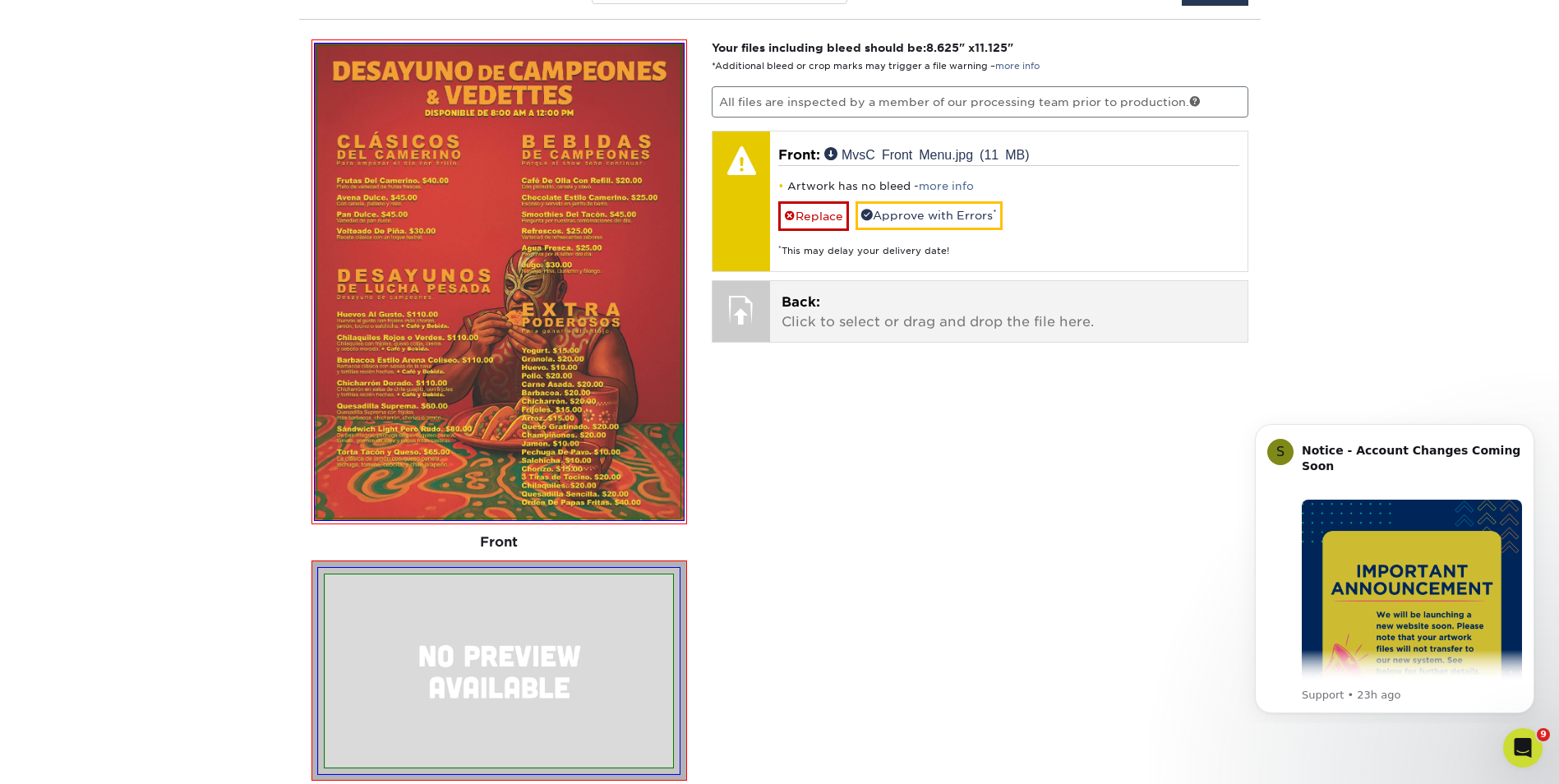
click at [816, 317] on p "Back: Click to select or drag and drop the file here." at bounding box center [1008, 312] width 454 height 39
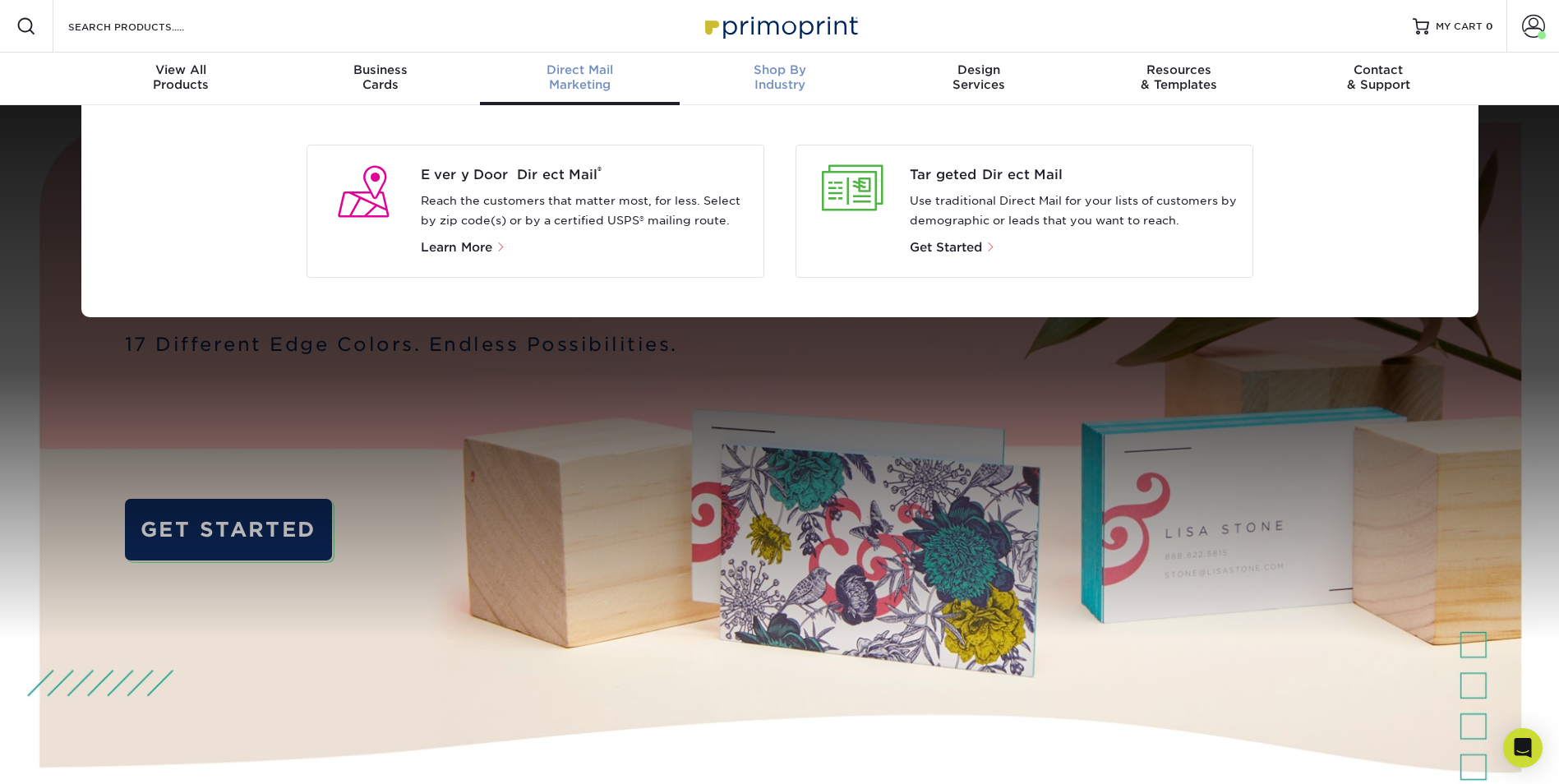
click at [802, 80] on div "Shop By Industry" at bounding box center [780, 77] width 200 height 30
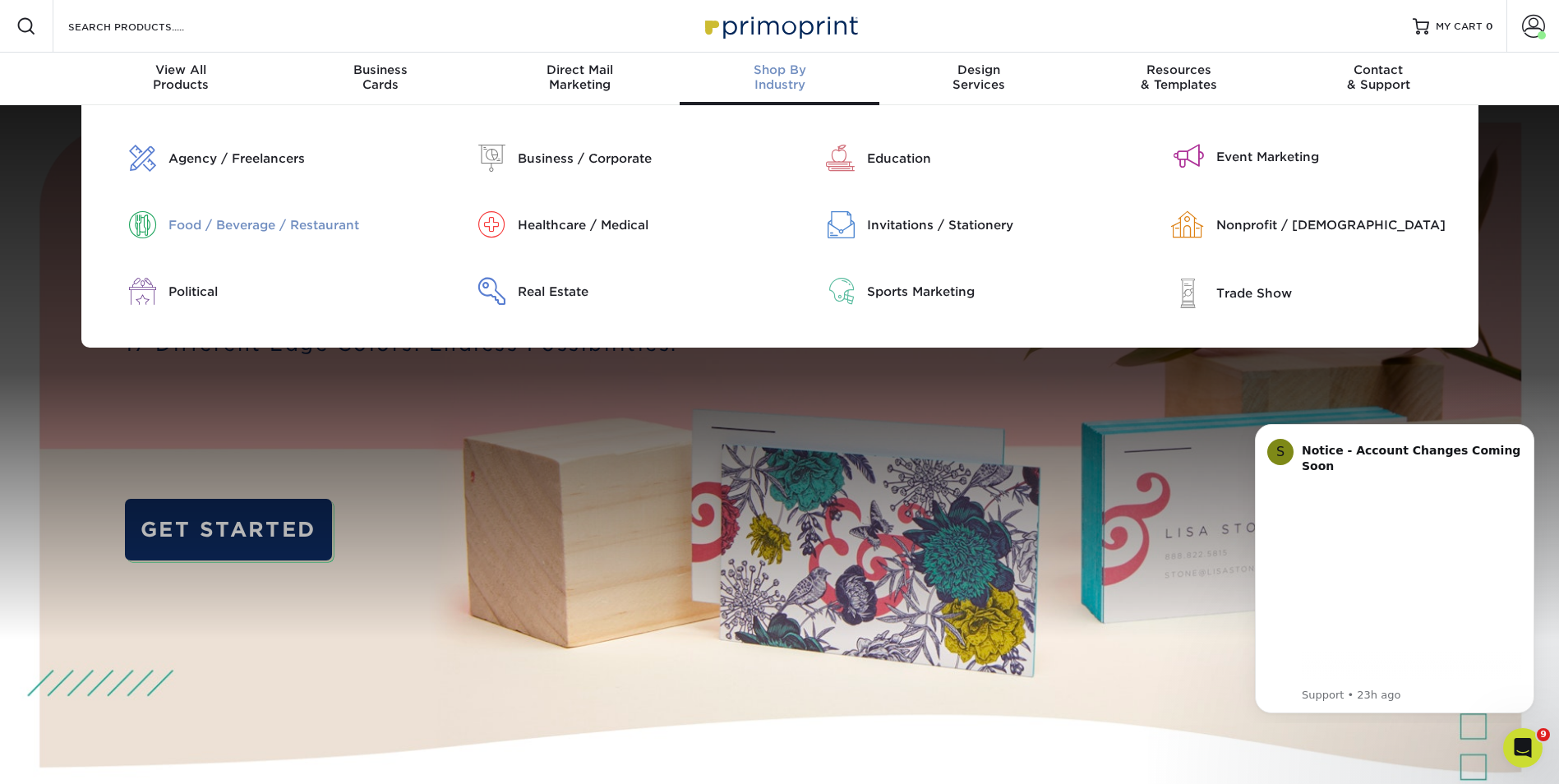
click at [282, 230] on div "Food / Beverage / Restaurant" at bounding box center [293, 225] width 250 height 18
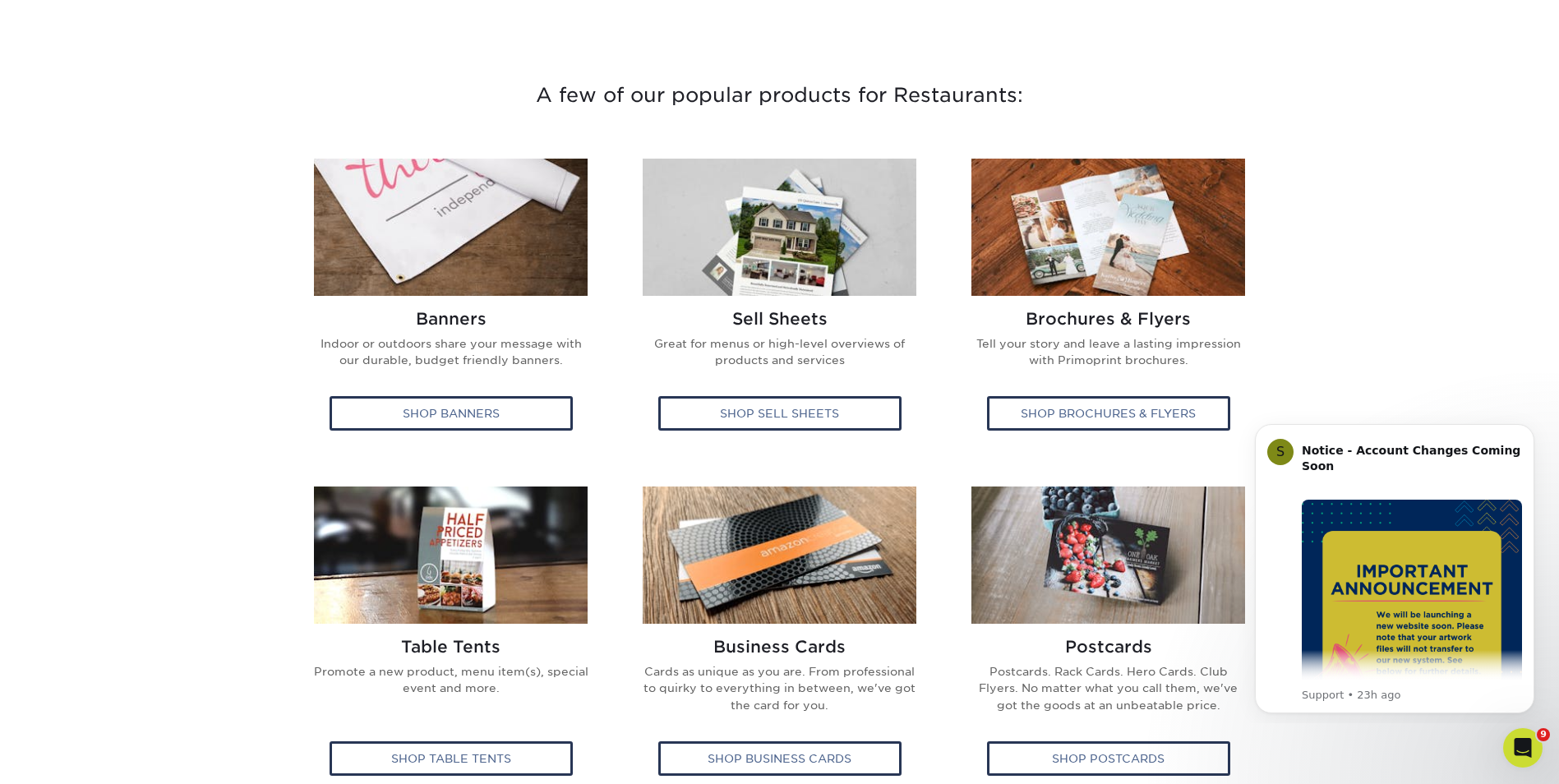
scroll to position [542, 0]
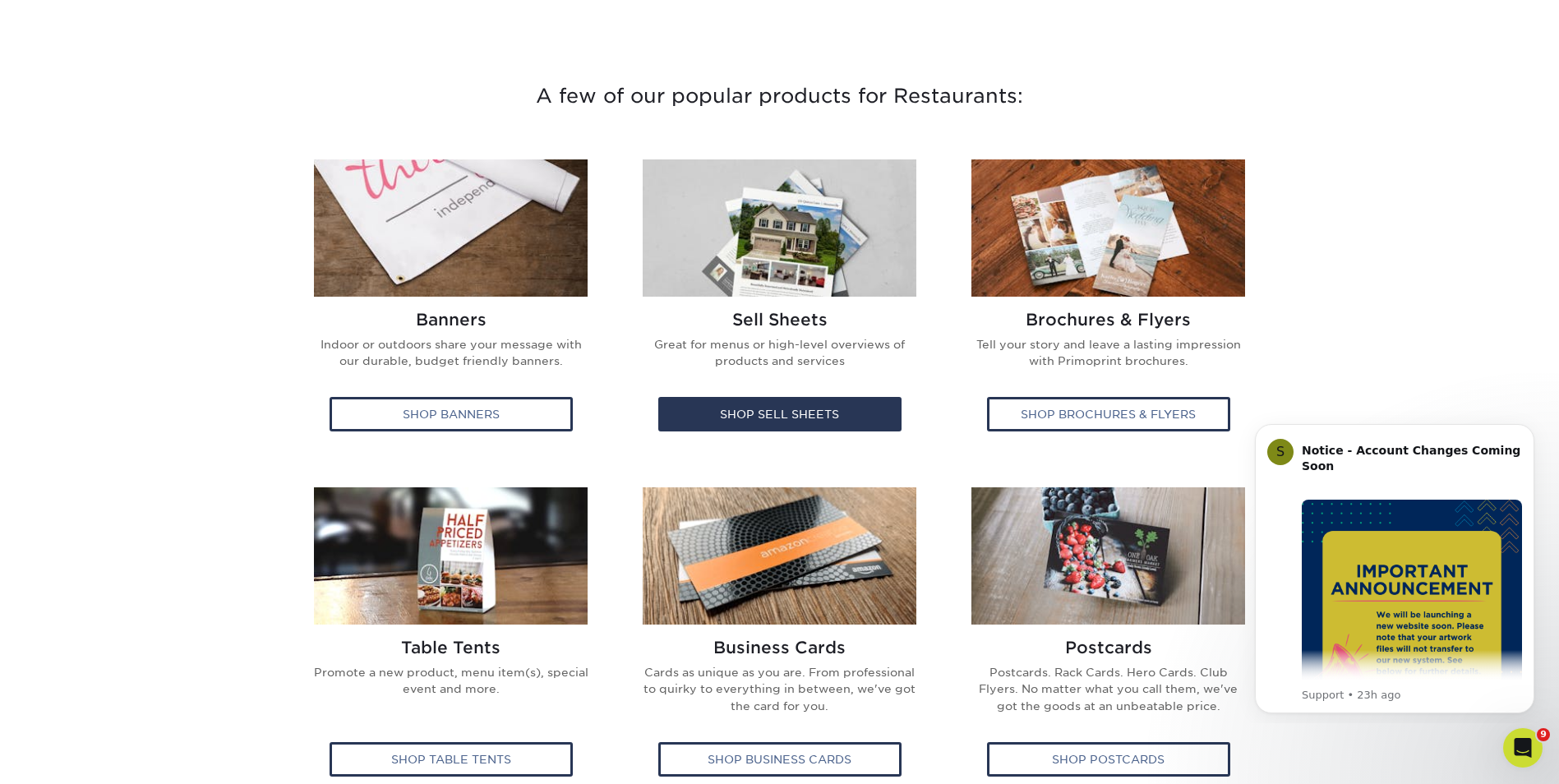
click at [744, 322] on h2 "Sell Sheets" at bounding box center [780, 319] width 278 height 20
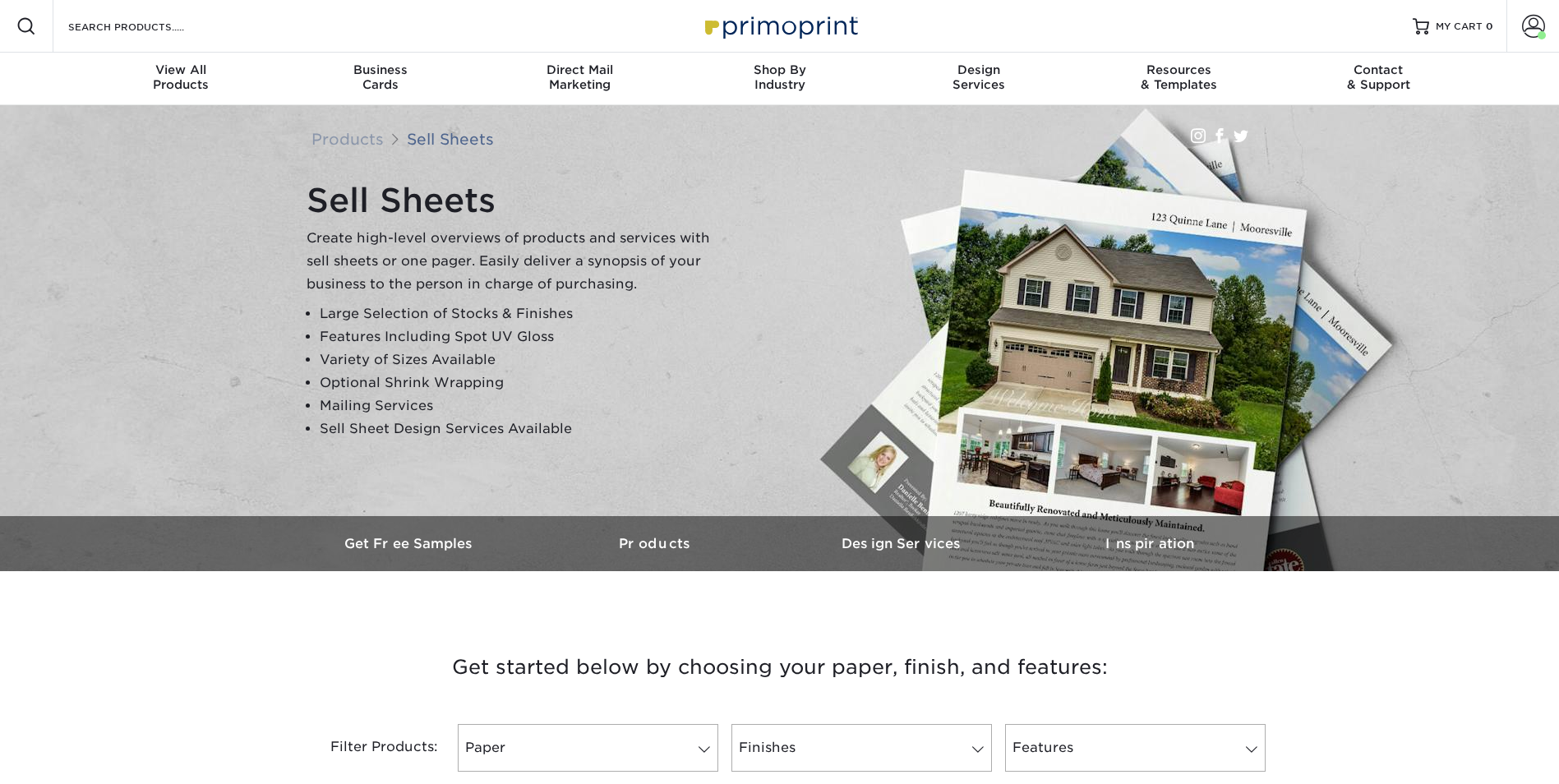
click at [742, 359] on div "Sell Sheets Create high-level overviews of products and services with sell shee…" at bounding box center [788, 311] width 987 height 273
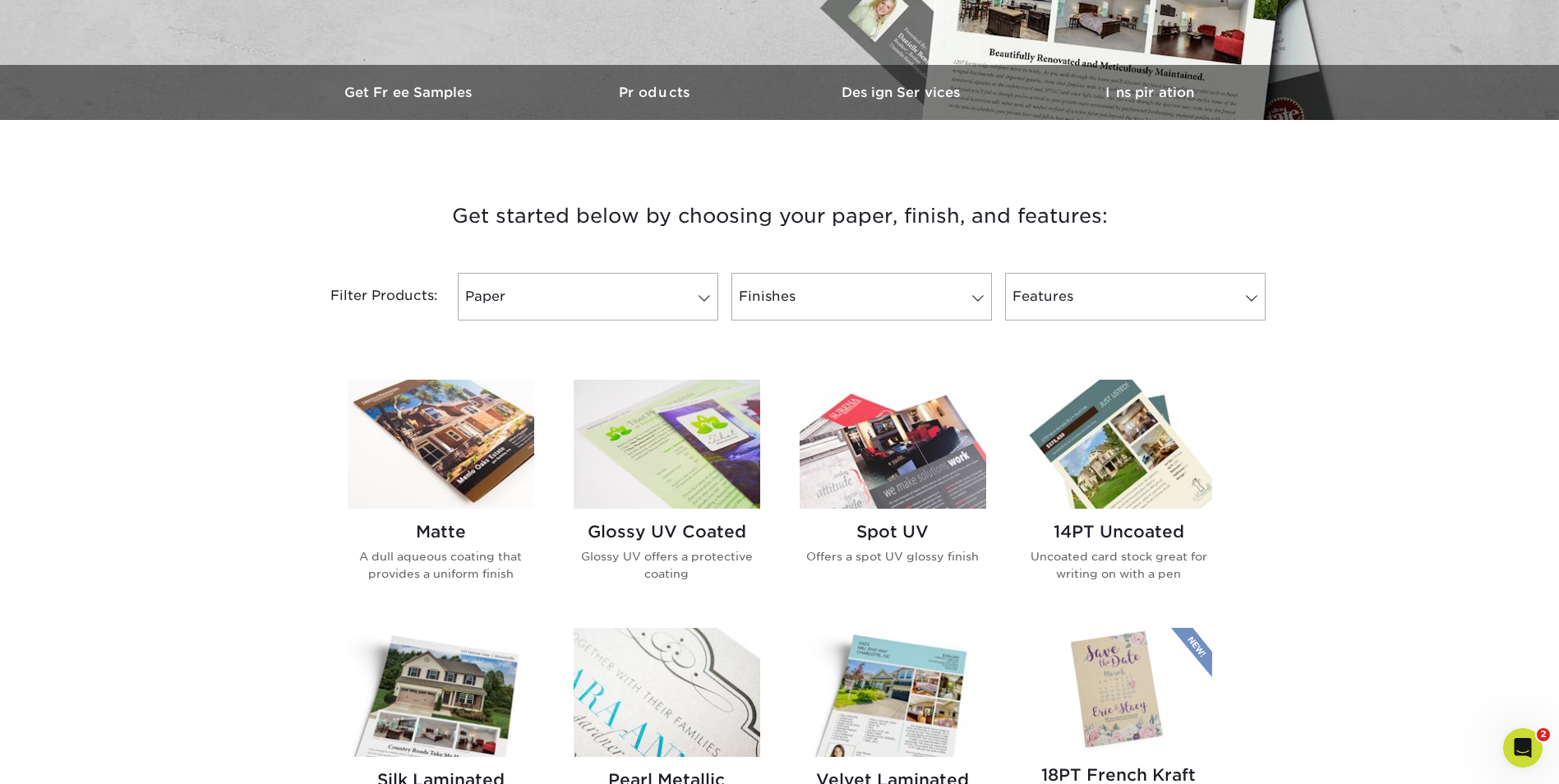
drag, startPoint x: 742, startPoint y: 357, endPoint x: 795, endPoint y: -48, distance: 408.5
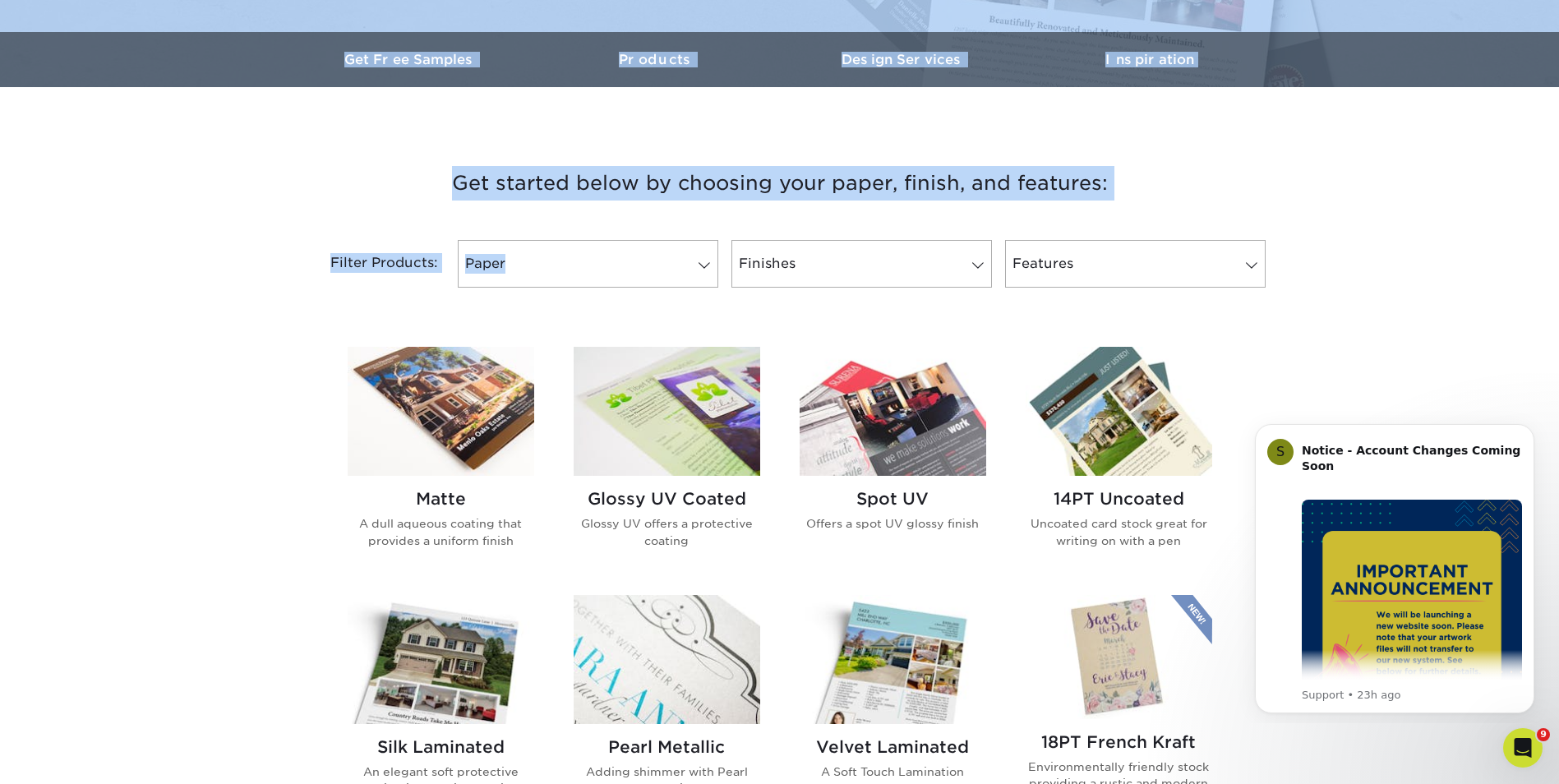
click at [1394, 237] on div "Get started below by choosing your paper, finish, and features: Filtered Matche…" at bounding box center [780, 712] width 1559 height 1170
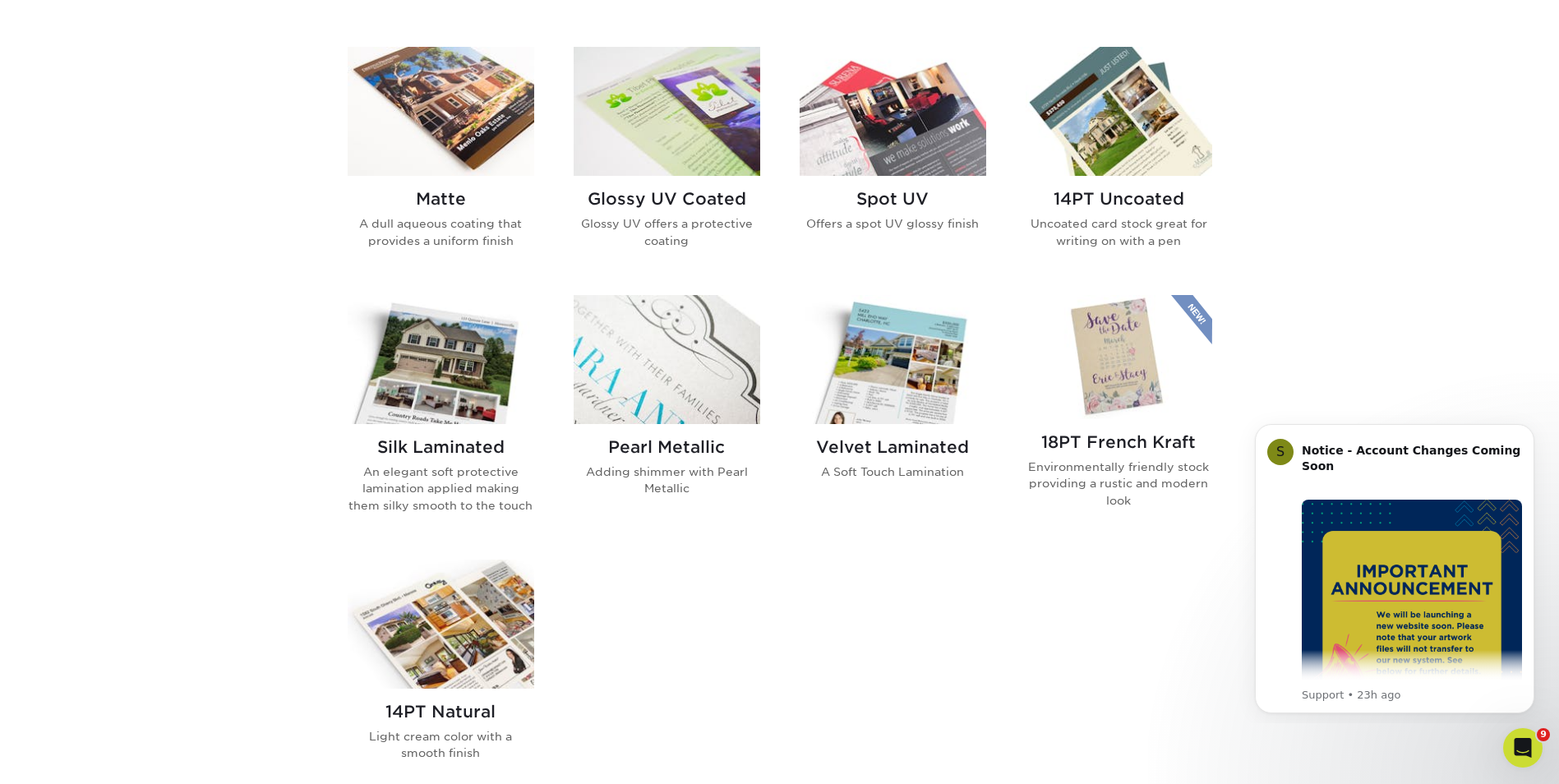
scroll to position [804, 0]
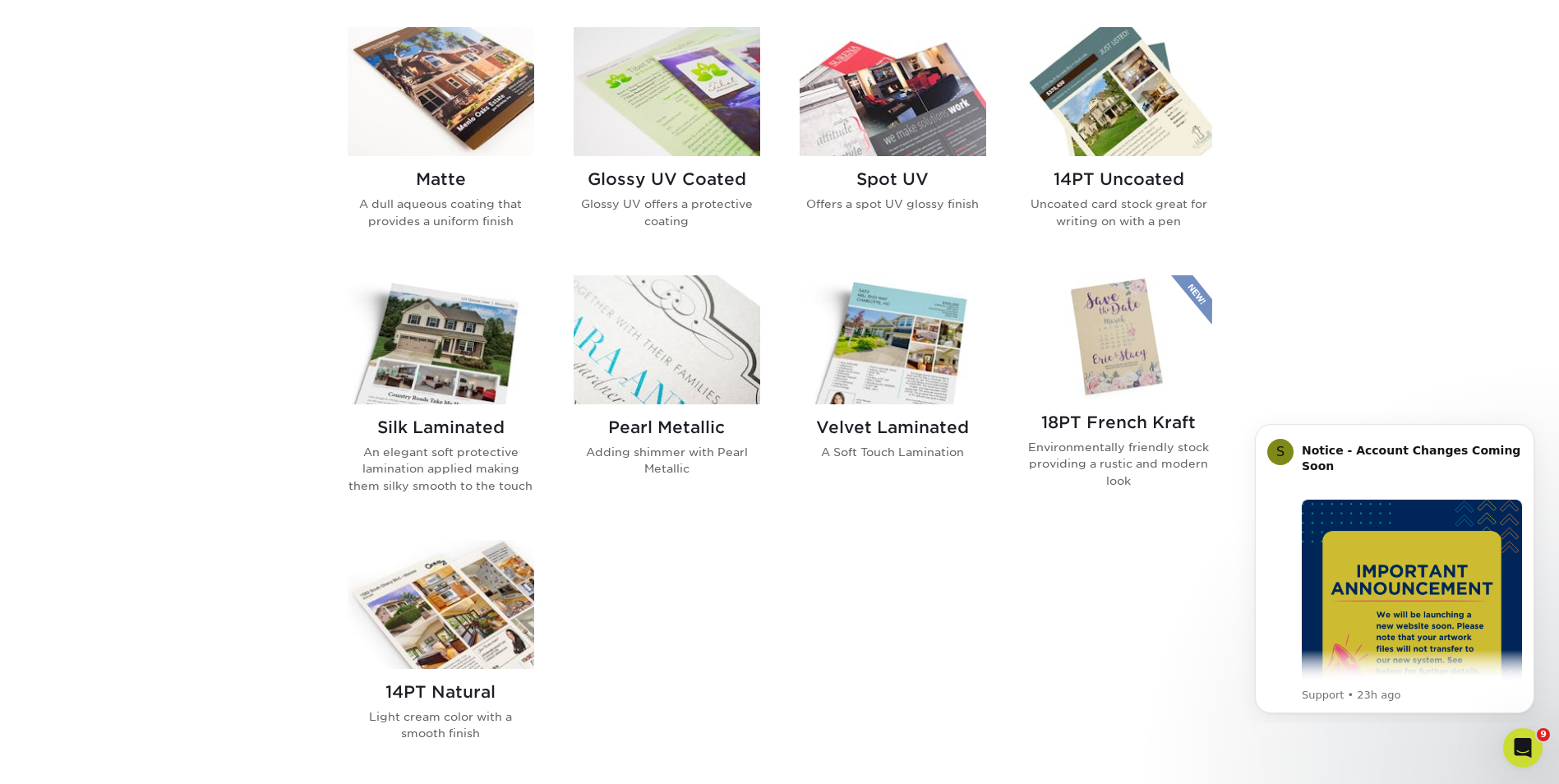
click at [674, 120] on img at bounding box center [666, 91] width 187 height 129
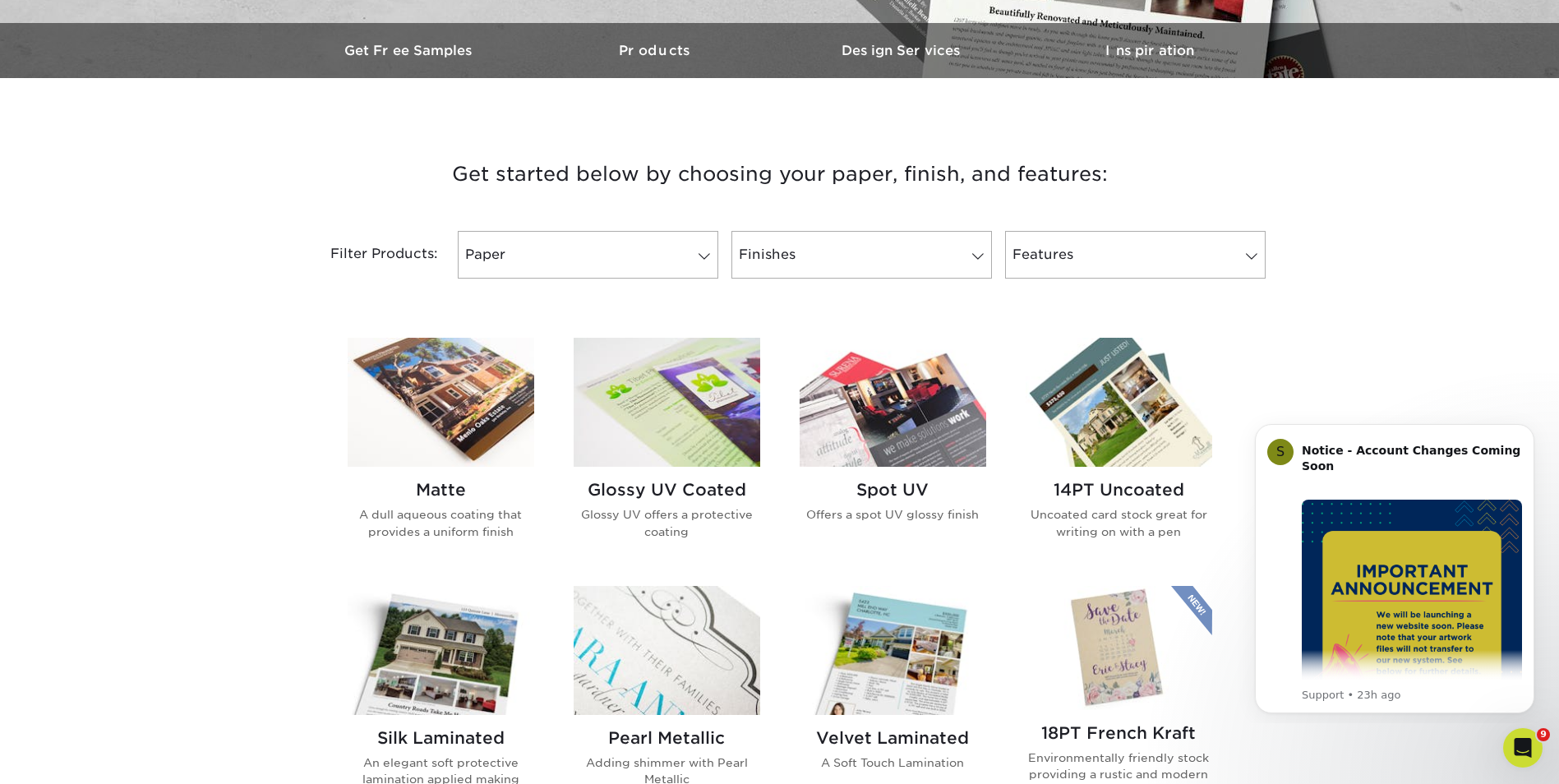
click at [1089, 416] on img at bounding box center [1119, 402] width 187 height 129
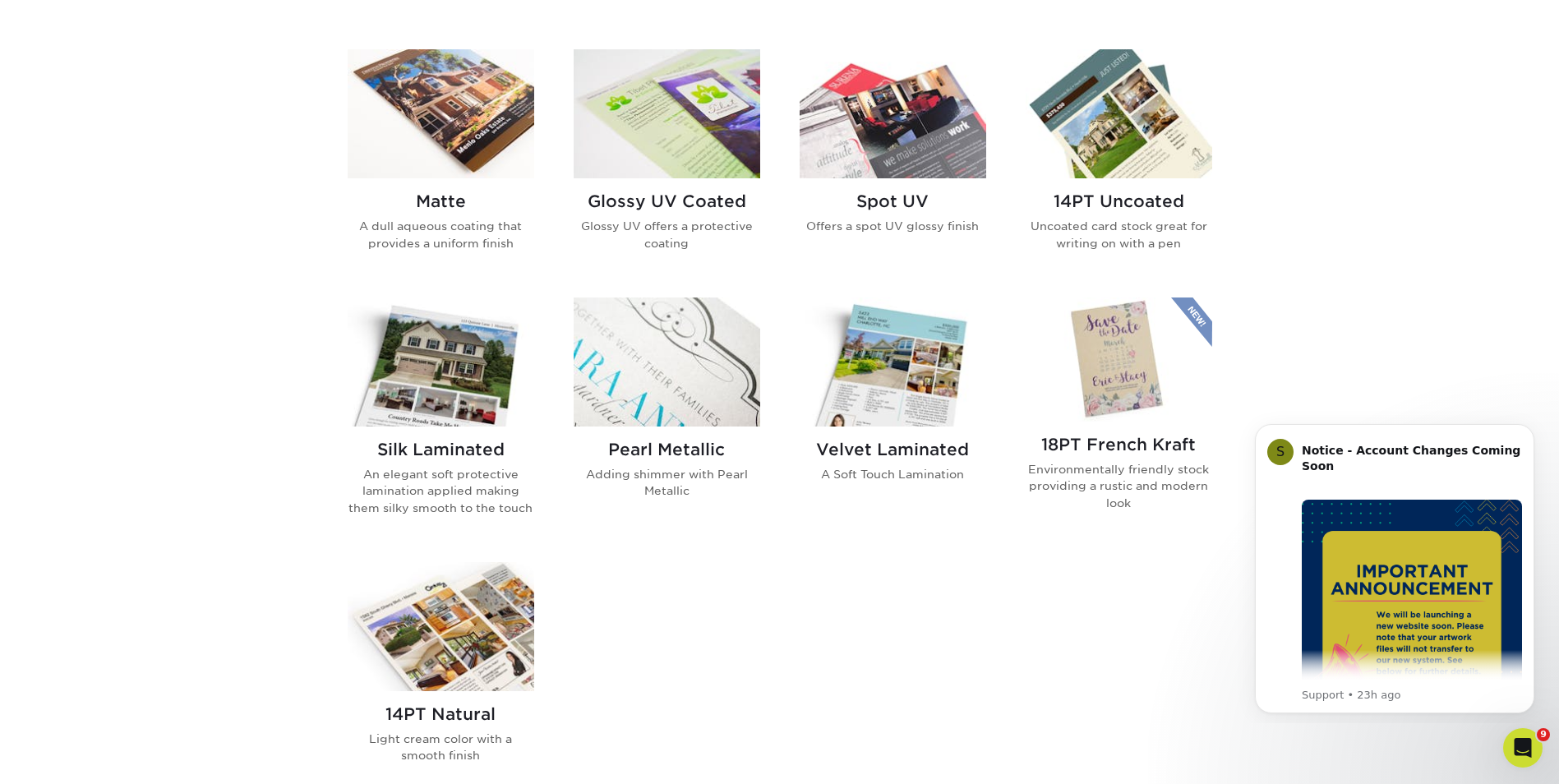
click at [439, 425] on img at bounding box center [440, 361] width 187 height 129
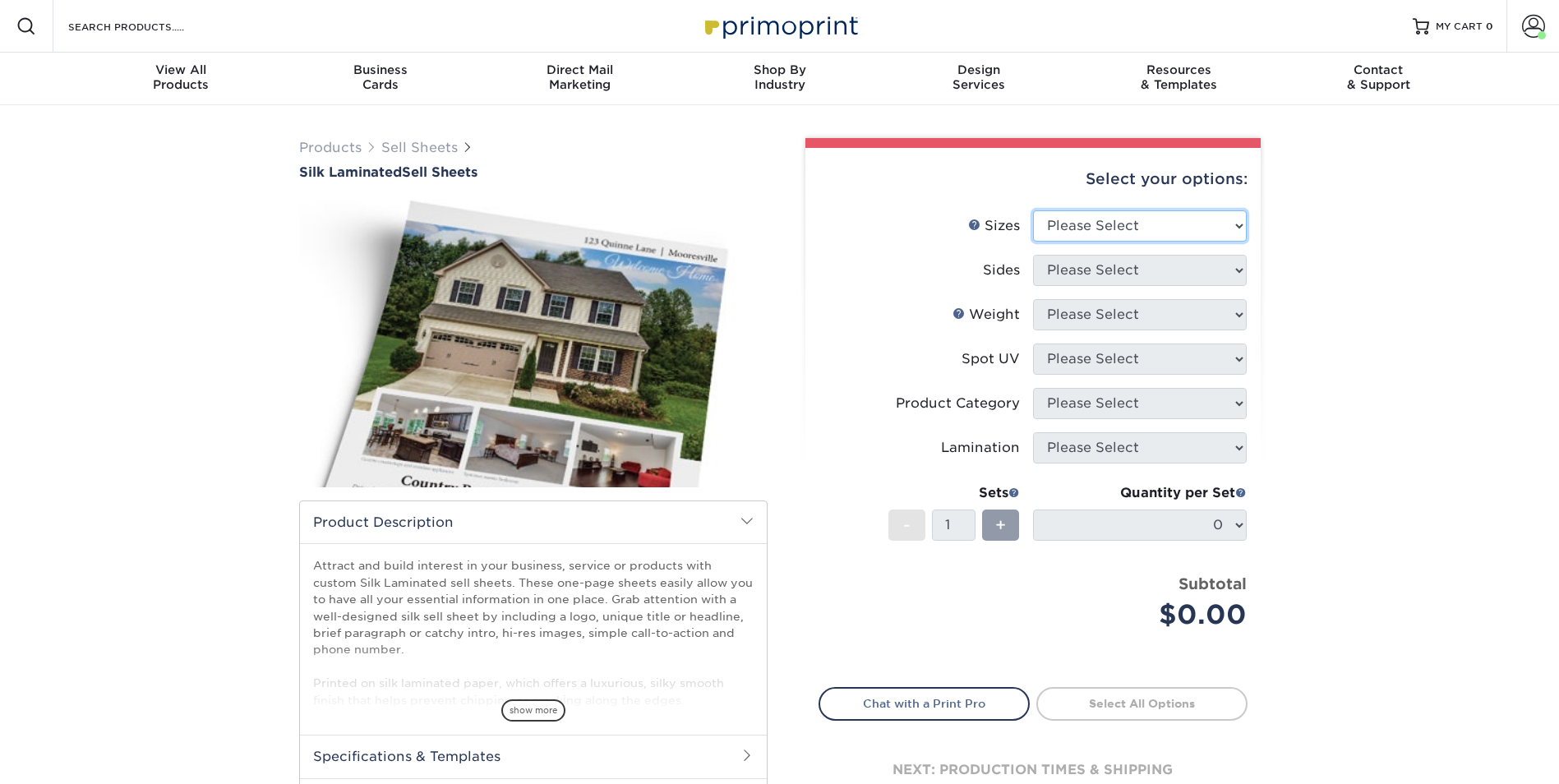
click at [1129, 226] on select "Please Select 6" x 18" 7" x 12" 8" x 10" 8.5" x 11" 8.5" x 14" 9" x 12" 9" x 18…" at bounding box center [1140, 226] width 214 height 32
select select "8.50x11.00"
click at [1033, 210] on select "Please Select 6" x 18" 7" x 12" 8" x 10" 8.5" x 11" 8.5" x 14" 9" x 12" 9" x 18…" at bounding box center [1140, 226] width 214 height 32
click at [1112, 267] on select "Please Select Print Both Sides Print Front Only" at bounding box center [1140, 270] width 214 height 32
select select "13abbda7-1d64-4f25-8bb2-c179b224825d"
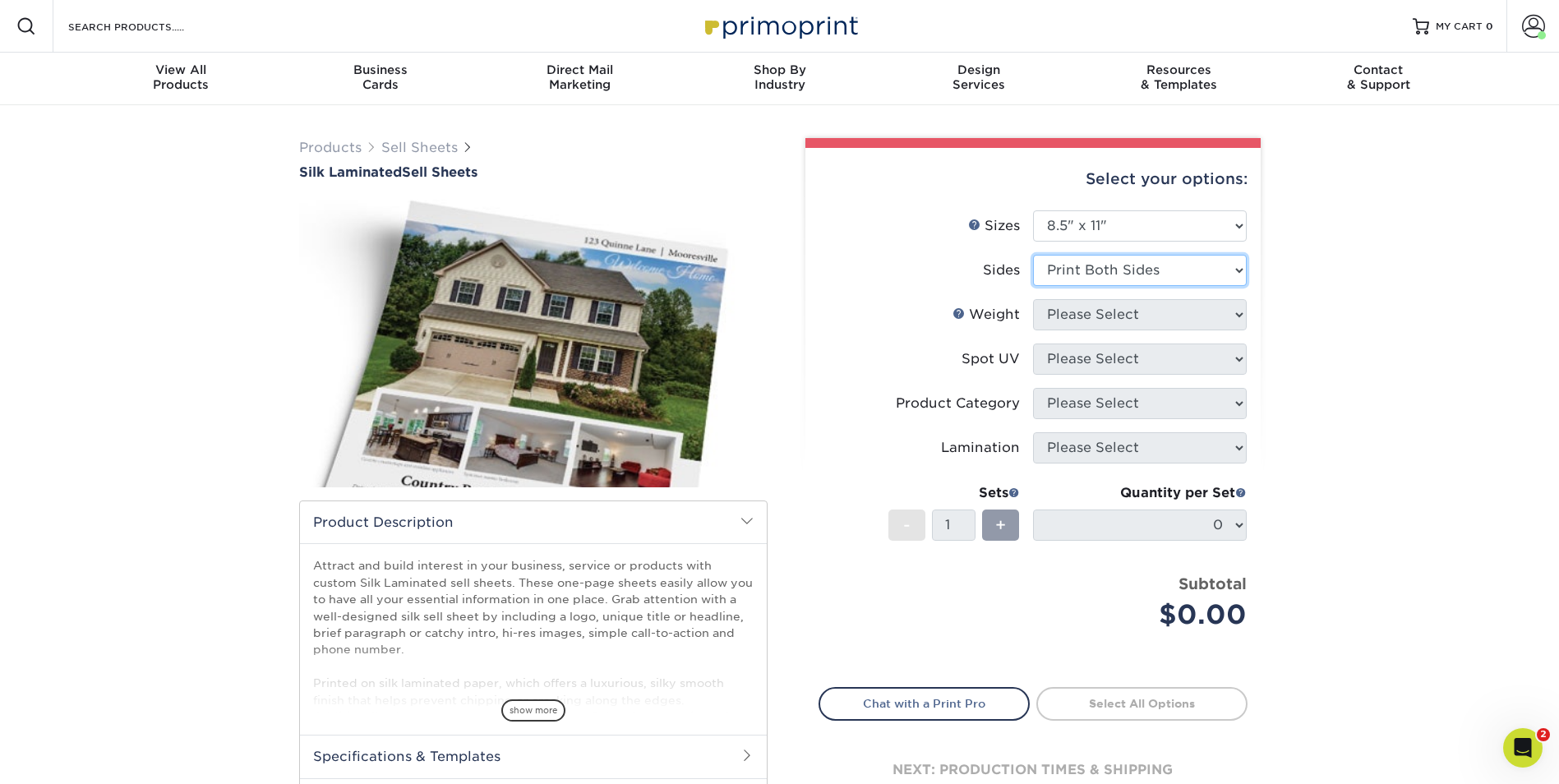
click at [1033, 255] on select "Please Select Print Both Sides Print Front Only" at bounding box center [1140, 270] width 214 height 32
click at [1111, 313] on select "Please Select 16PT" at bounding box center [1140, 315] width 214 height 32
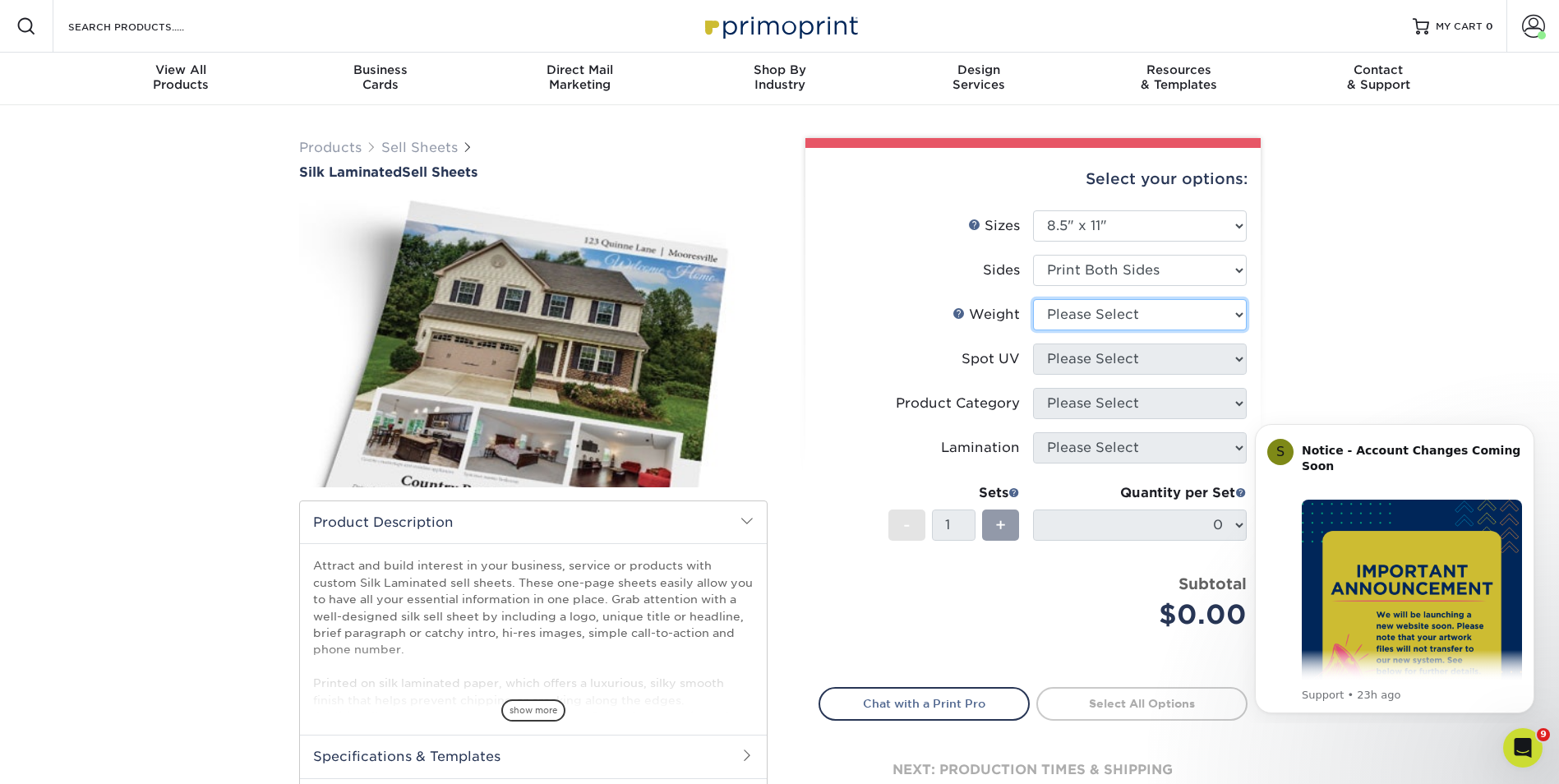
select select "16PT"
click at [1033, 299] on select "Please Select 16PT" at bounding box center [1140, 315] width 214 height 32
click at [1079, 362] on select "Please Select No Spot UV Front Only Back Only" at bounding box center [1140, 359] width 214 height 32
click at [846, 318] on label "Weight Help Weight" at bounding box center [926, 315] width 214 height 32
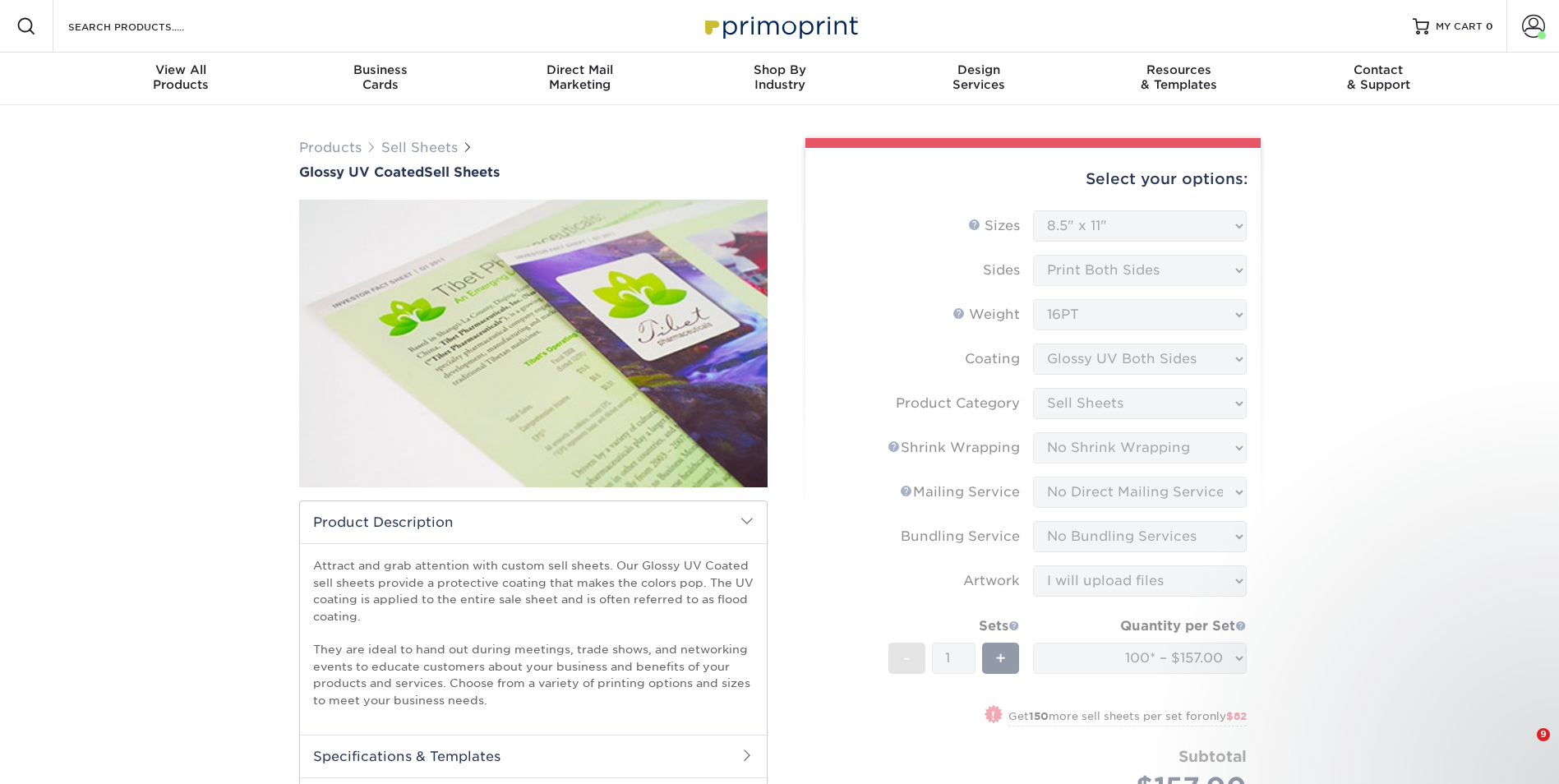
select select "8.50x11.00"
select select "eddd4a87-9082-47bb-843b-3bca55f6c842"
select select "c8749376-e7da-41d0-b3dc-647faf84d907"
select select "3e5e9bdd-d78a-4c28-a41d-fe1407925ca6"
select select "58689abb-25c0-461c-a4c3-a80b627d6649"
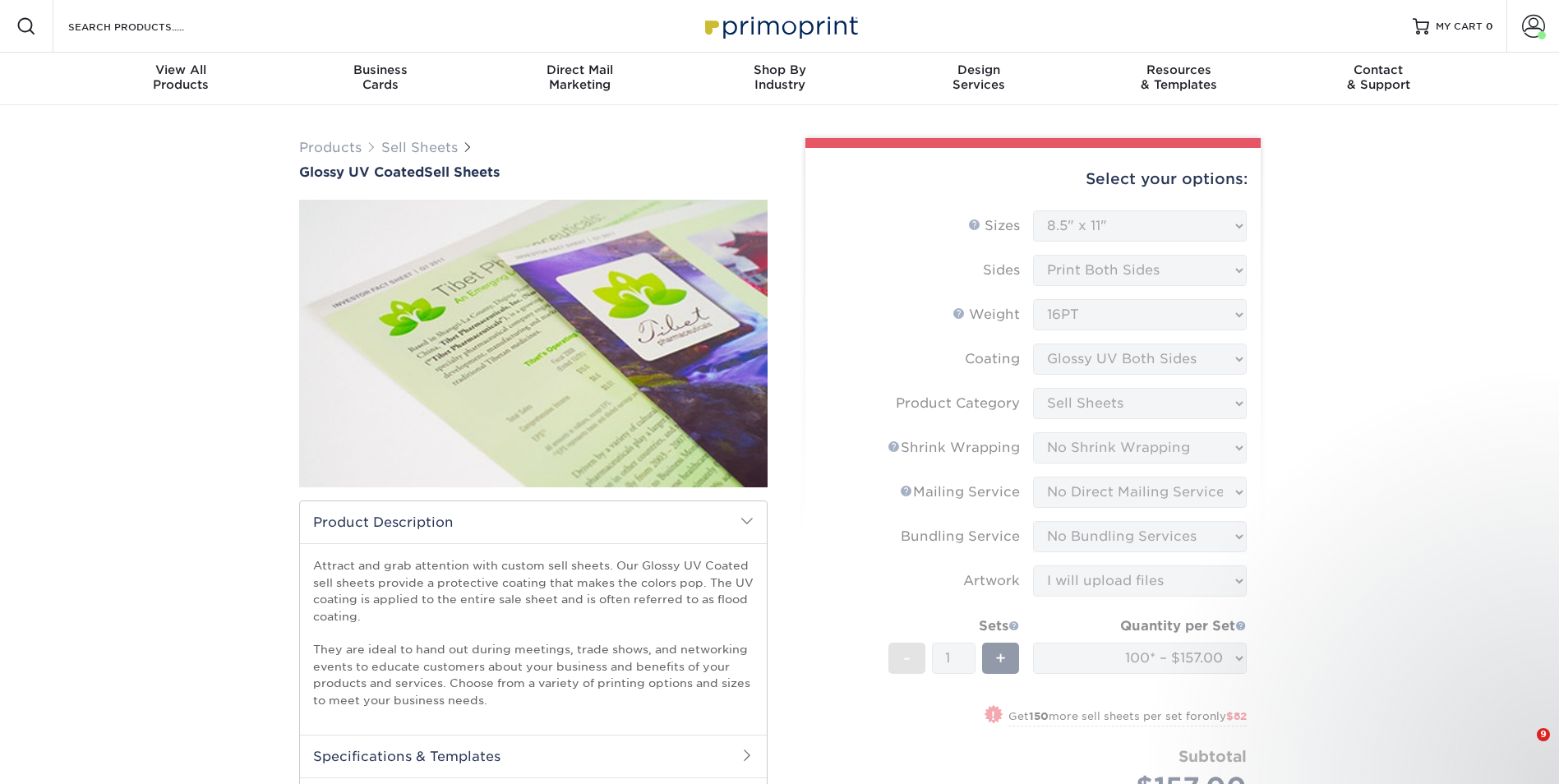
select select "upload"
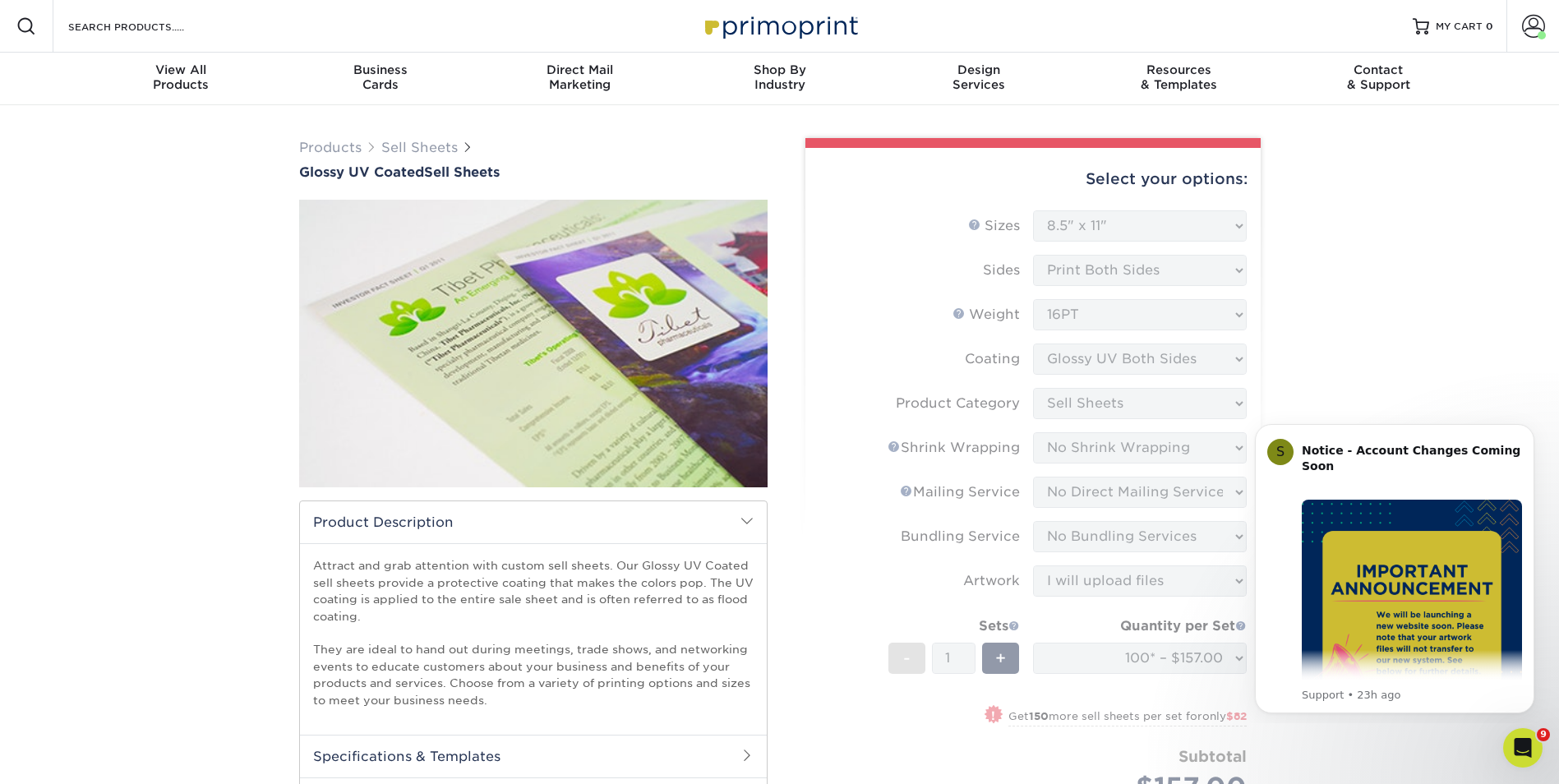
scroll to position [1090, 0]
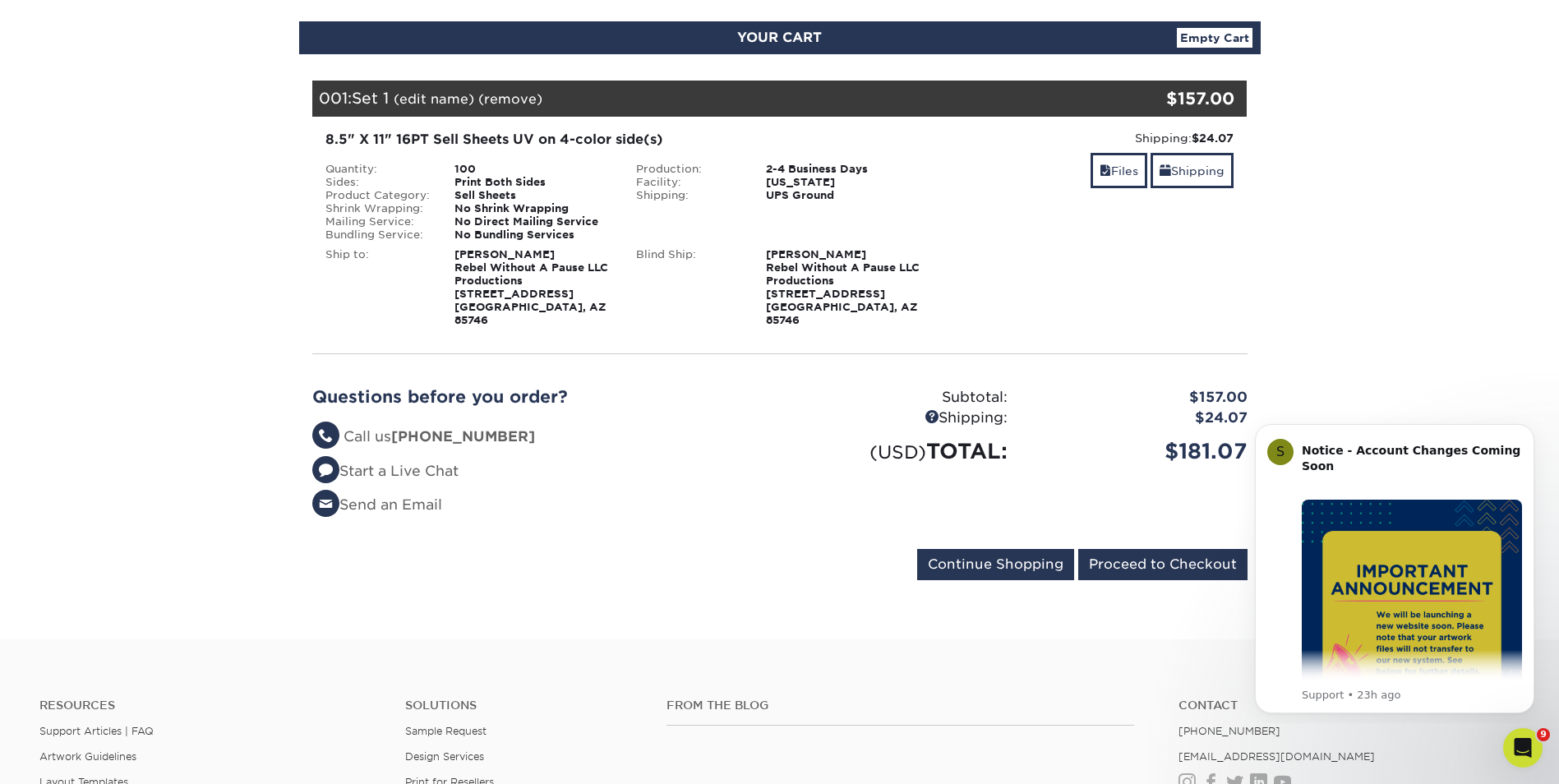
scroll to position [170, 0]
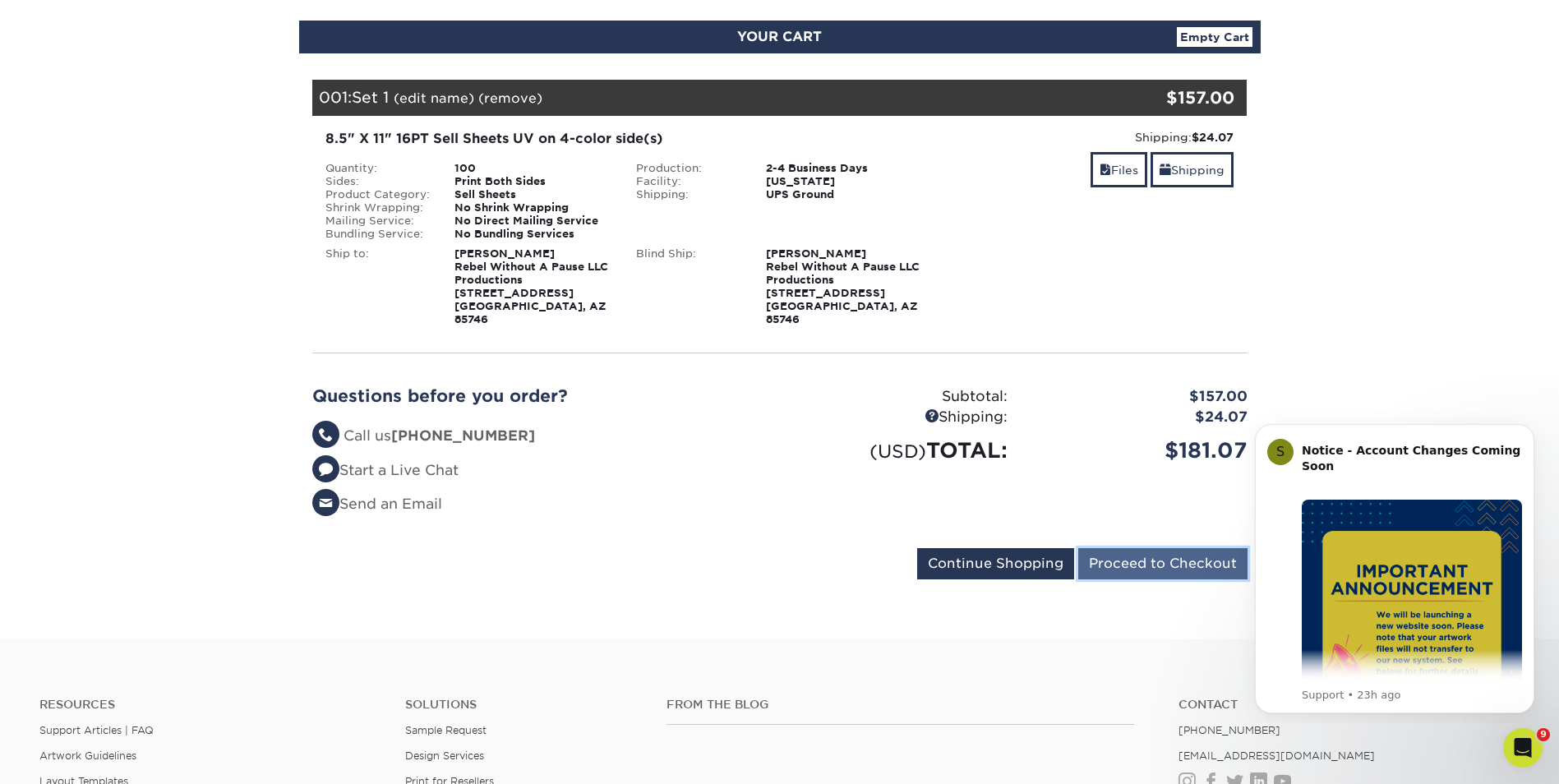
click at [1186, 552] on input "Proceed to Checkout" at bounding box center [1163, 564] width 169 height 32
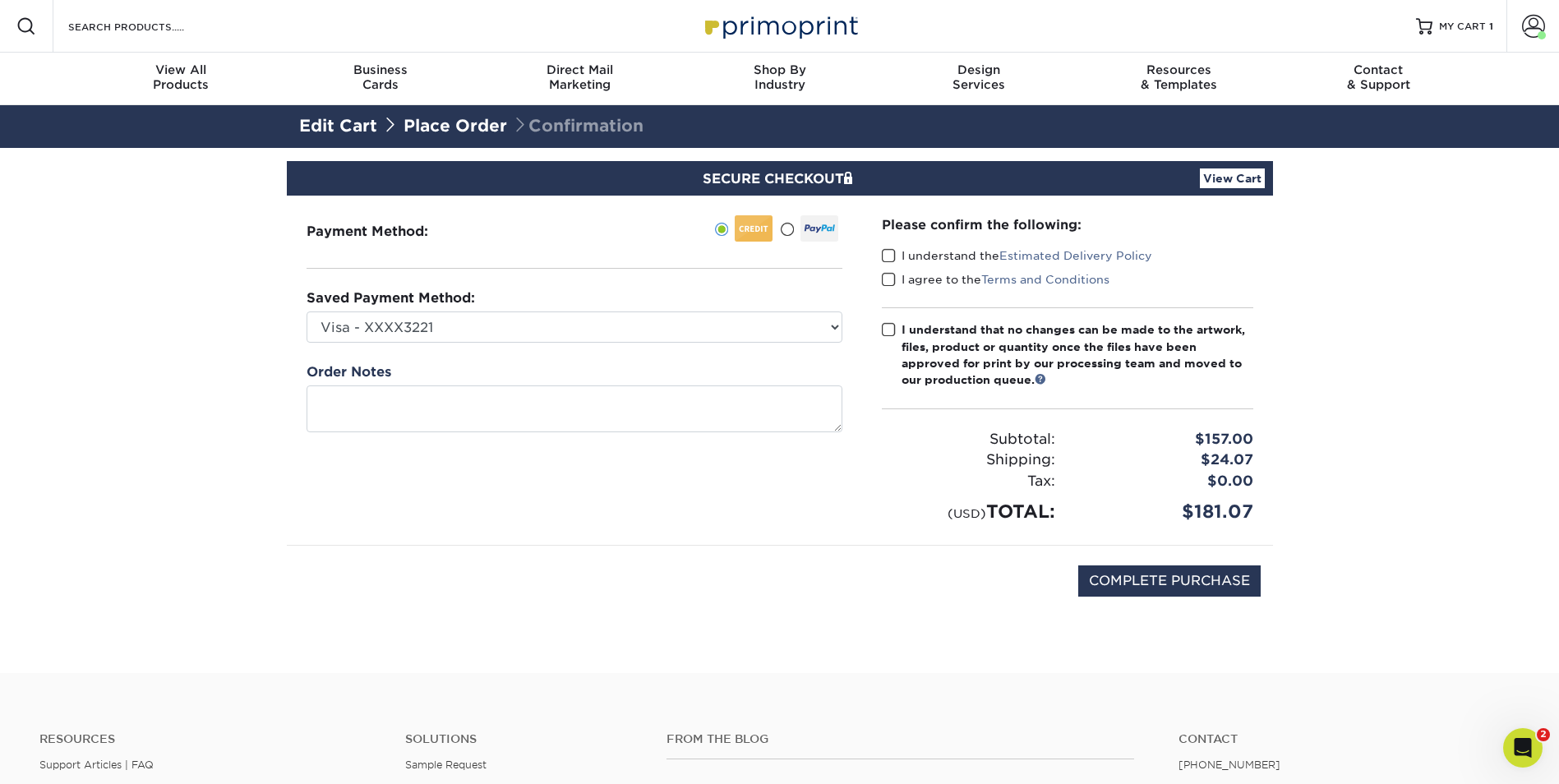
click at [889, 254] on span at bounding box center [888, 255] width 14 height 16
click at [0, 0] on input "I understand the Estimated Delivery Policy" at bounding box center [0, 0] width 0 height 0
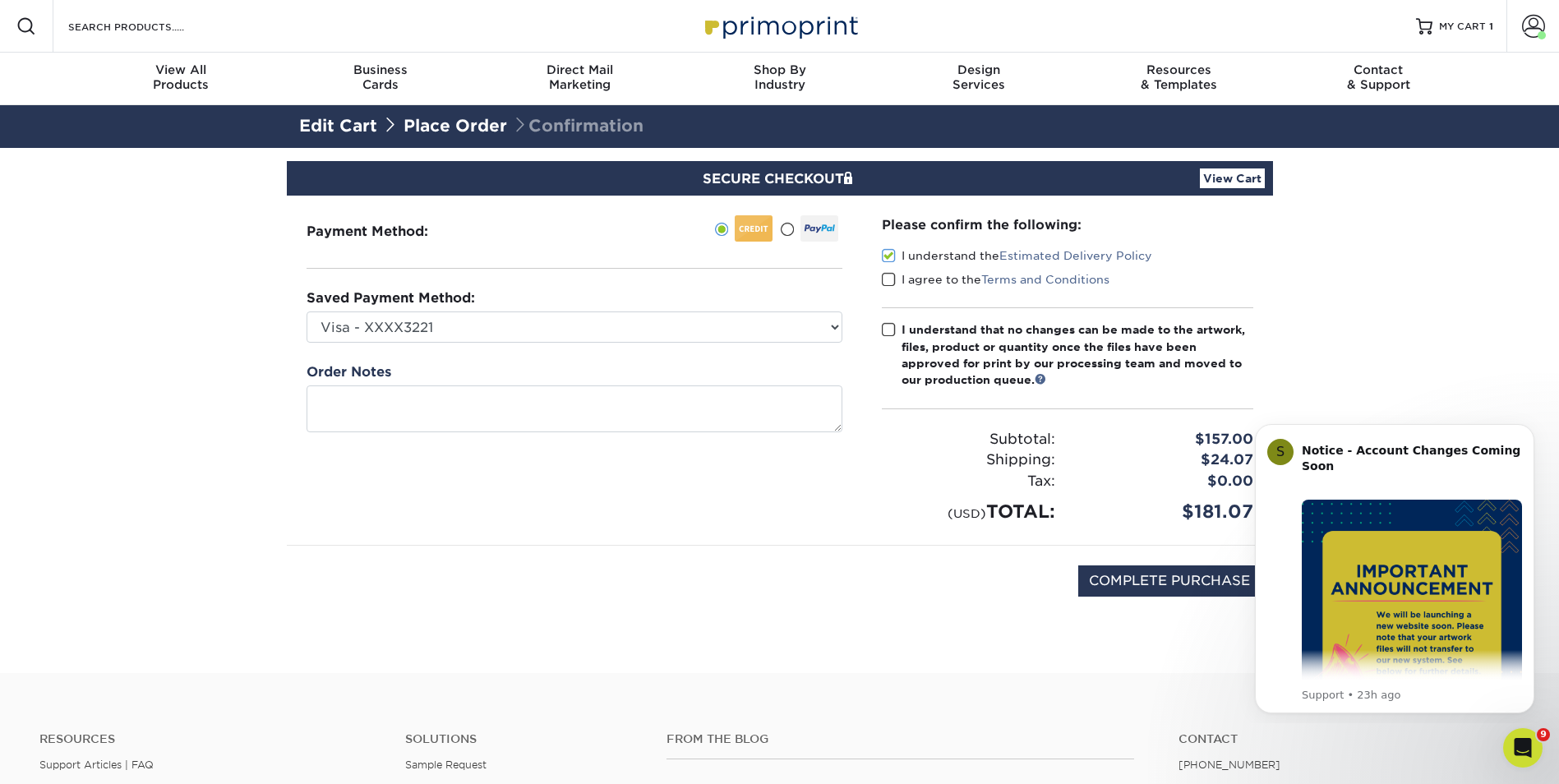
click at [887, 287] on span at bounding box center [888, 280] width 14 height 16
click at [0, 0] on input "I agree to the Terms and Conditions" at bounding box center [0, 0] width 0 height 0
click at [886, 330] on span at bounding box center [888, 330] width 14 height 16
click at [0, 0] on input "I understand that no changes can be made to the artwork, files, product or quan…" at bounding box center [0, 0] width 0 height 0
click at [812, 324] on select "Visa - XXXX3221 Visa - XXXX5108 Visa - XXXX2462 Visa - XXXX2462 Visa - XXXX2417…" at bounding box center [574, 327] width 536 height 32
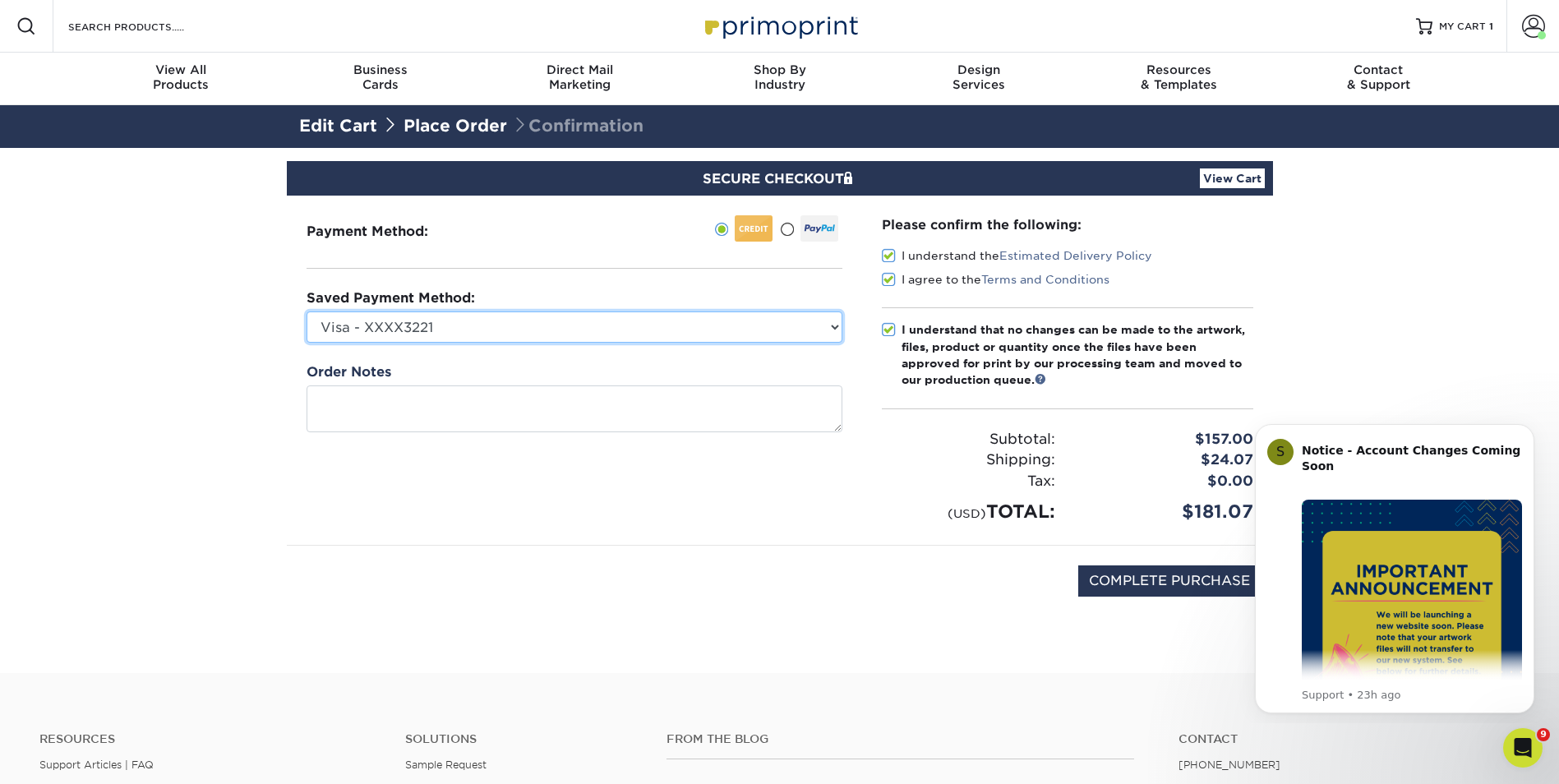
select select "72692"
click at [307, 311] on select "Visa - XXXX3221 Visa - XXXX5108 Visa - XXXX2462 Visa - XXXX2462 Visa - XXXX2417…" at bounding box center [574, 327] width 536 height 32
click at [1104, 587] on input "COMPLETE PURCHASE" at bounding box center [1170, 581] width 182 height 32
type input "PROCESSING, PLEASE WAIT..."
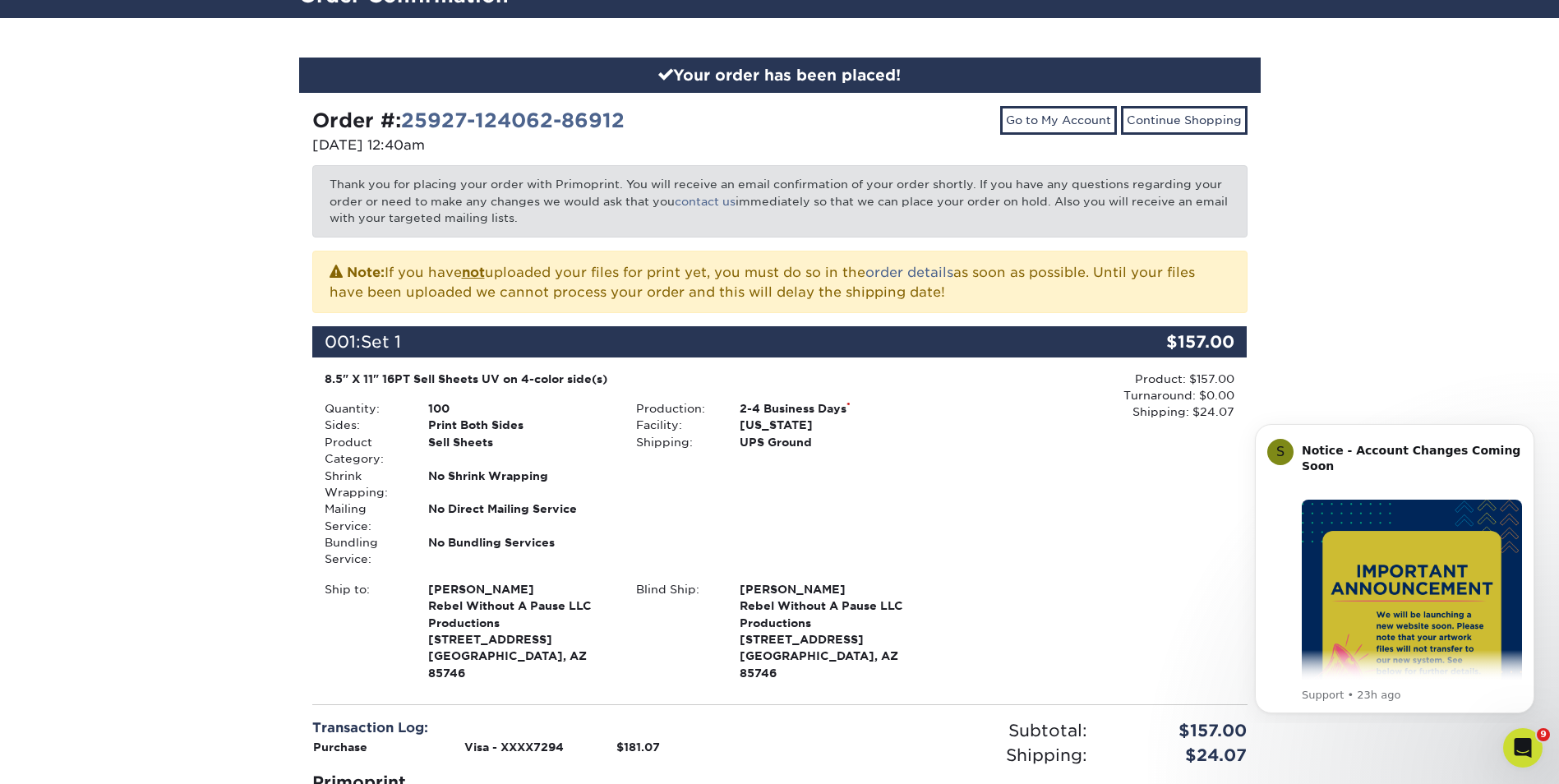
scroll to position [117, 0]
